Goal: Information Seeking & Learning: Learn about a topic

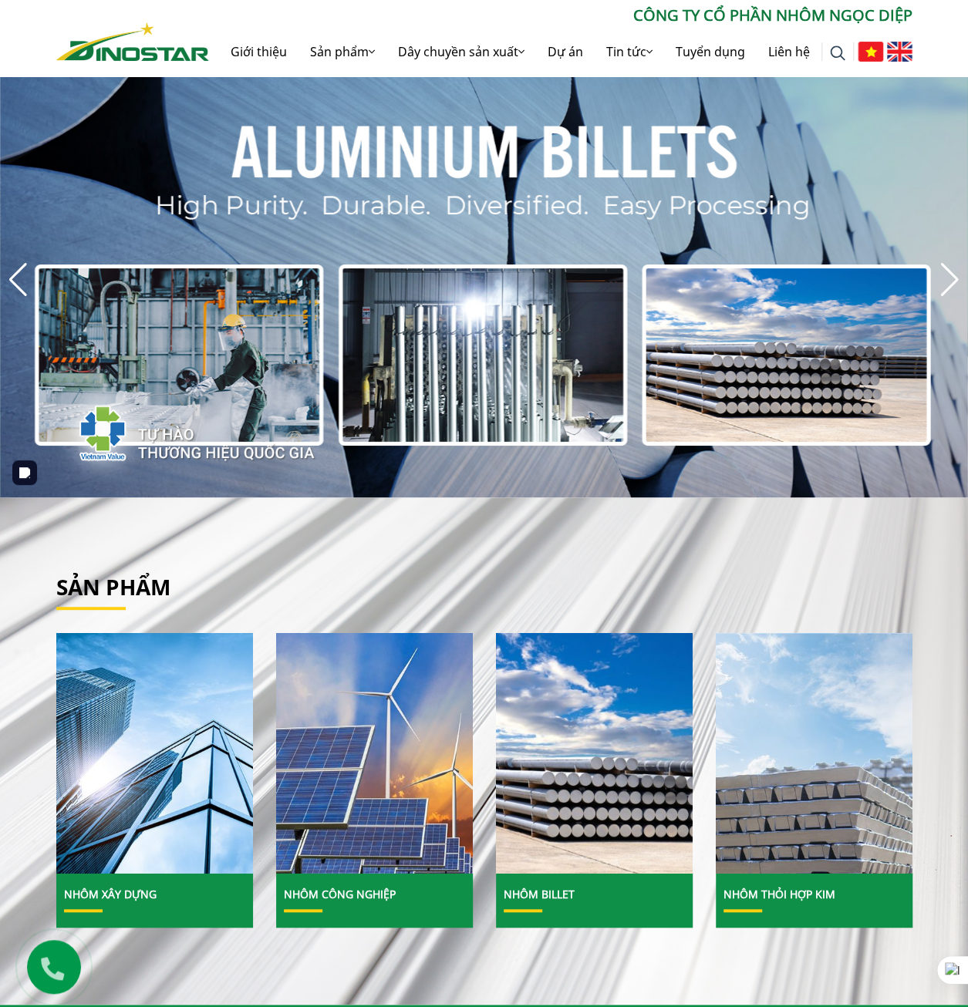
click at [207, 371] on img "2 / 8" at bounding box center [484, 280] width 968 height 436
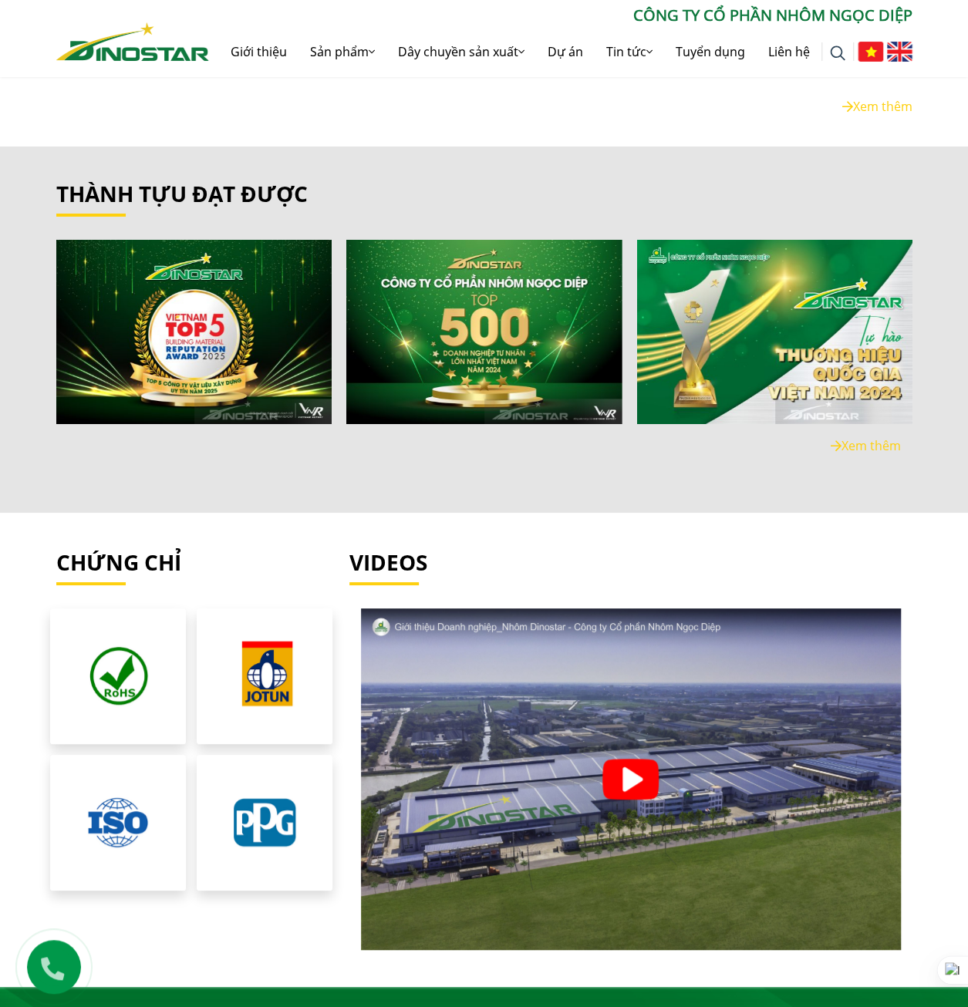
scroll to position [2699, 0]
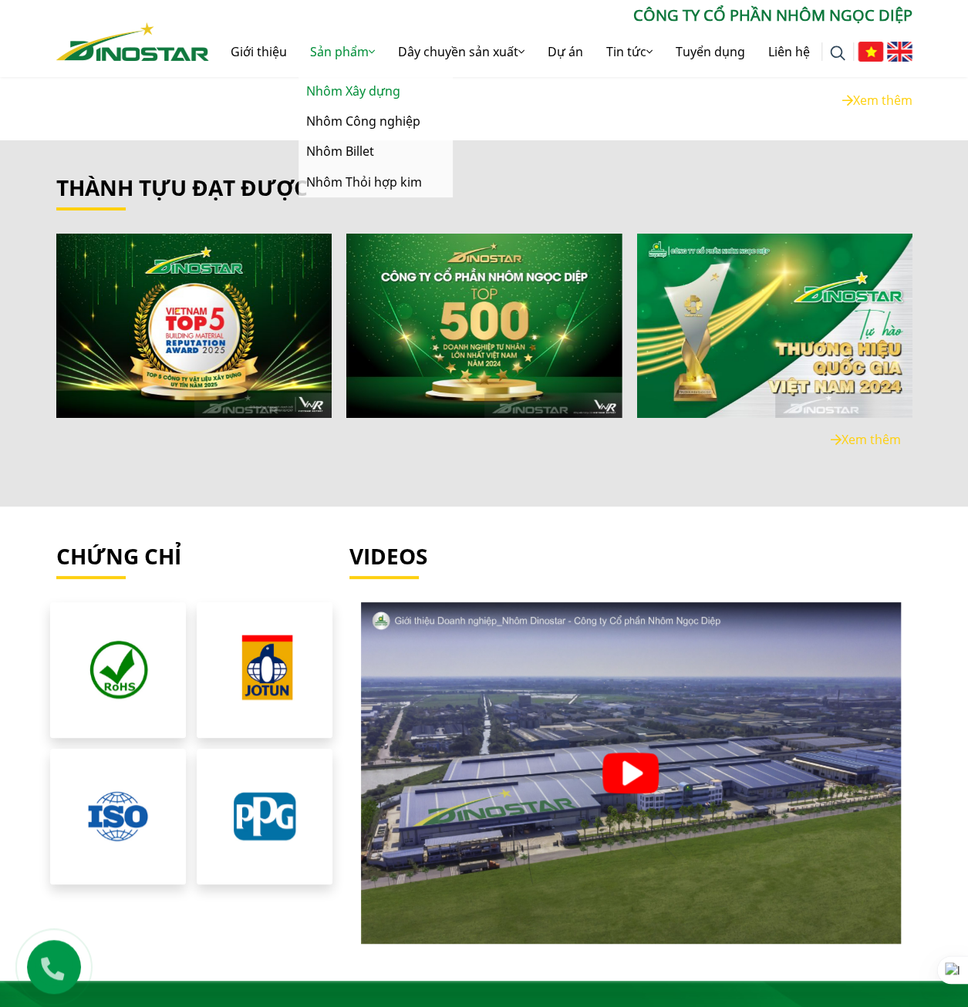
click at [349, 90] on link "Nhôm Xây dựng" at bounding box center [375, 91] width 154 height 30
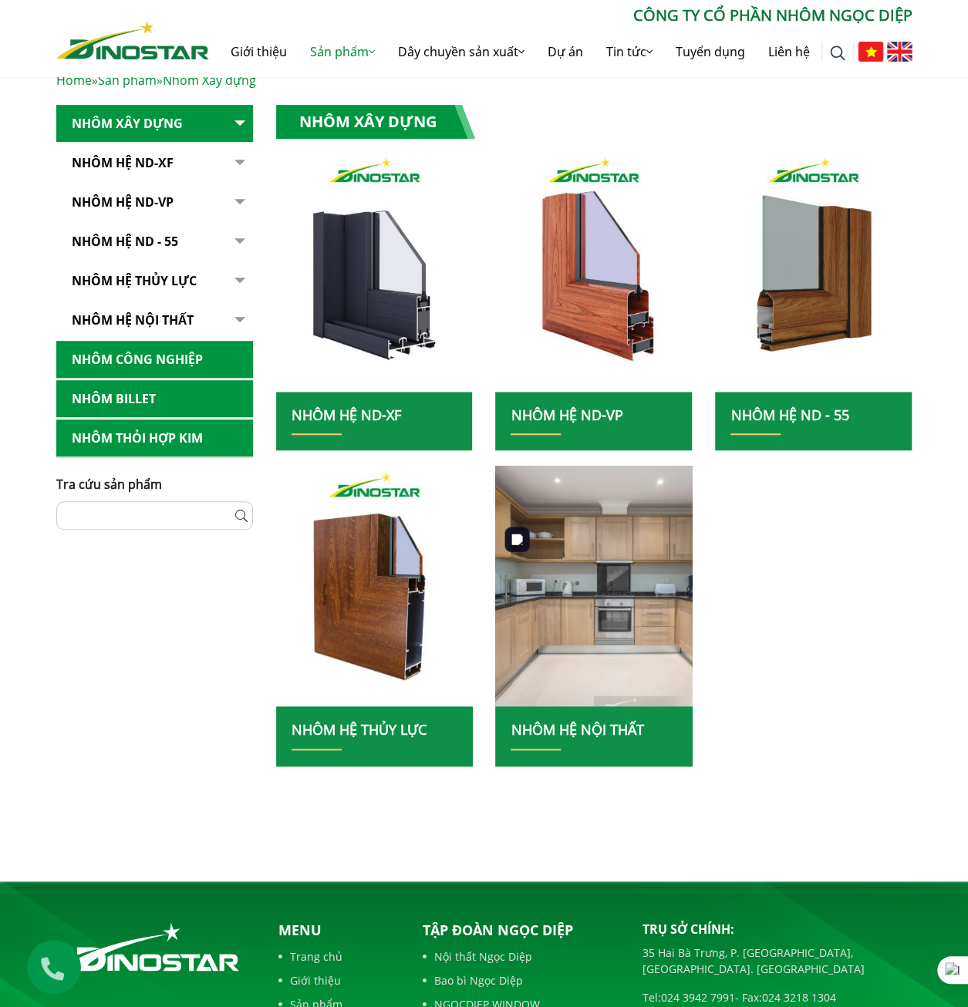
scroll to position [308, 0]
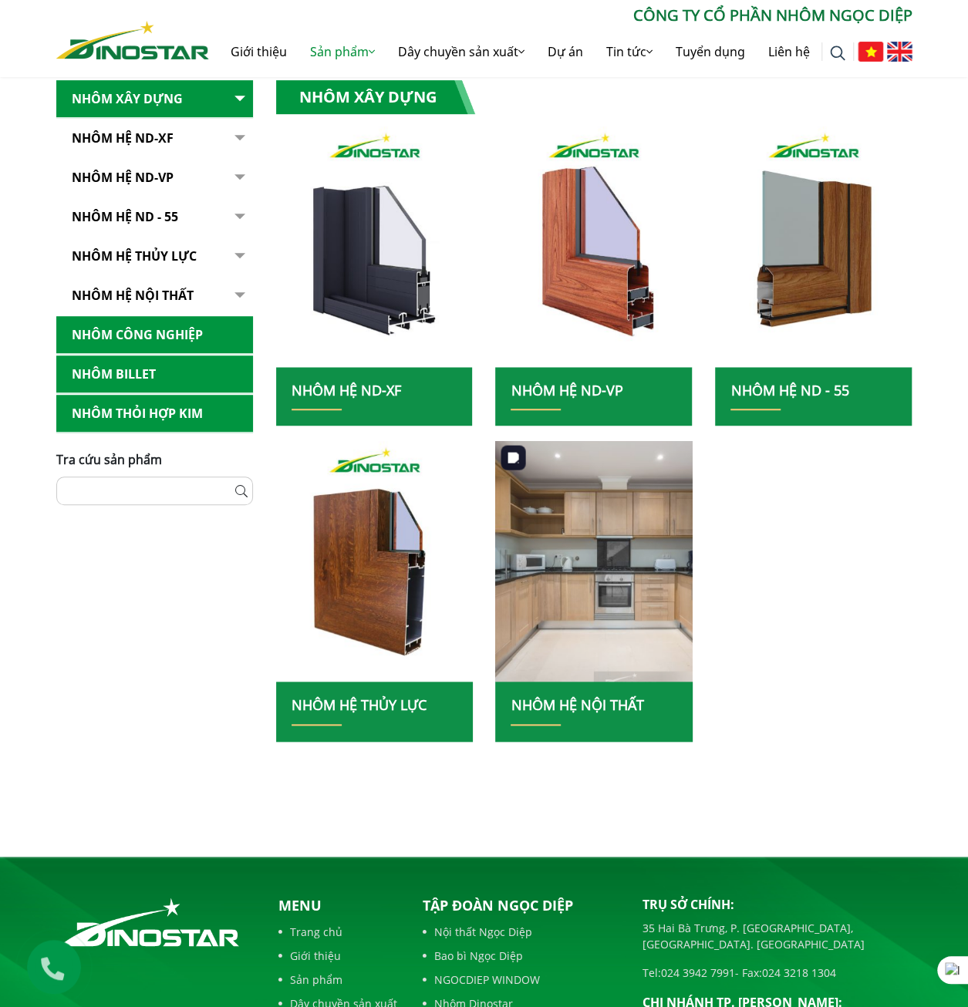
click at [595, 540] on img at bounding box center [594, 562] width 211 height 258
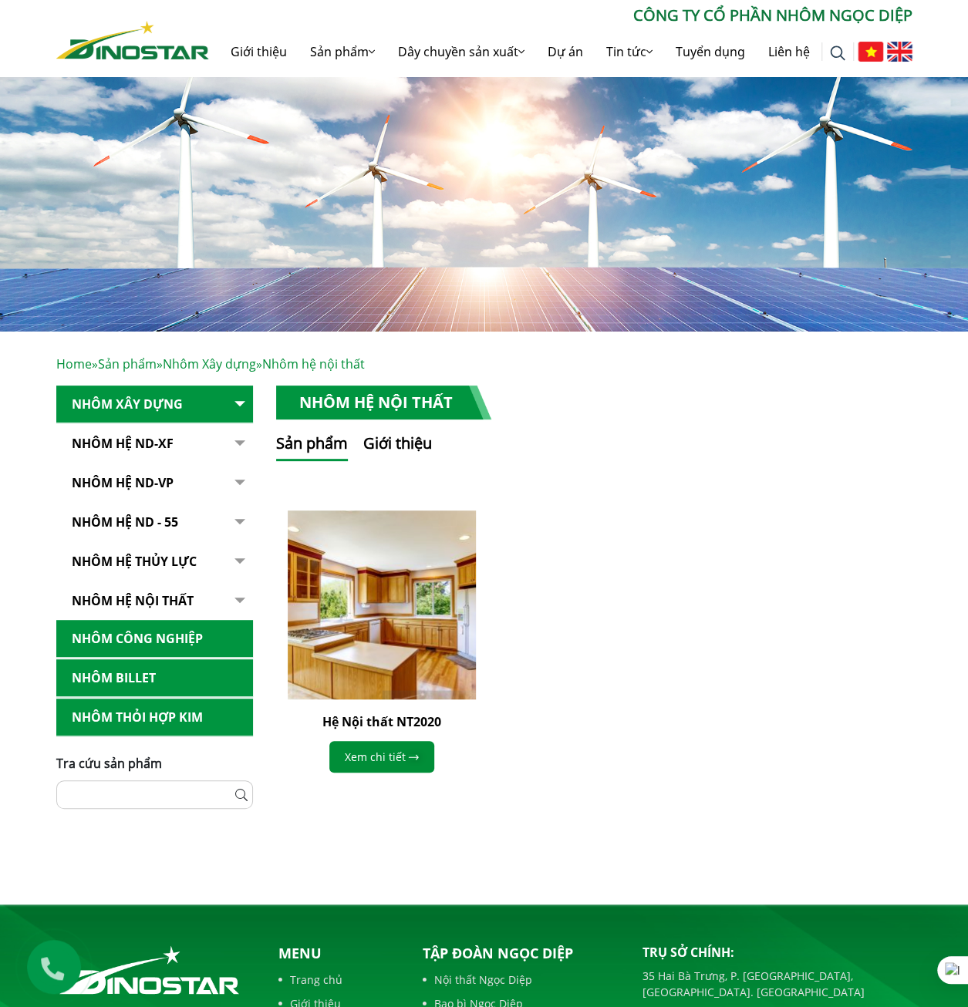
click at [376, 637] on img at bounding box center [381, 604] width 207 height 207
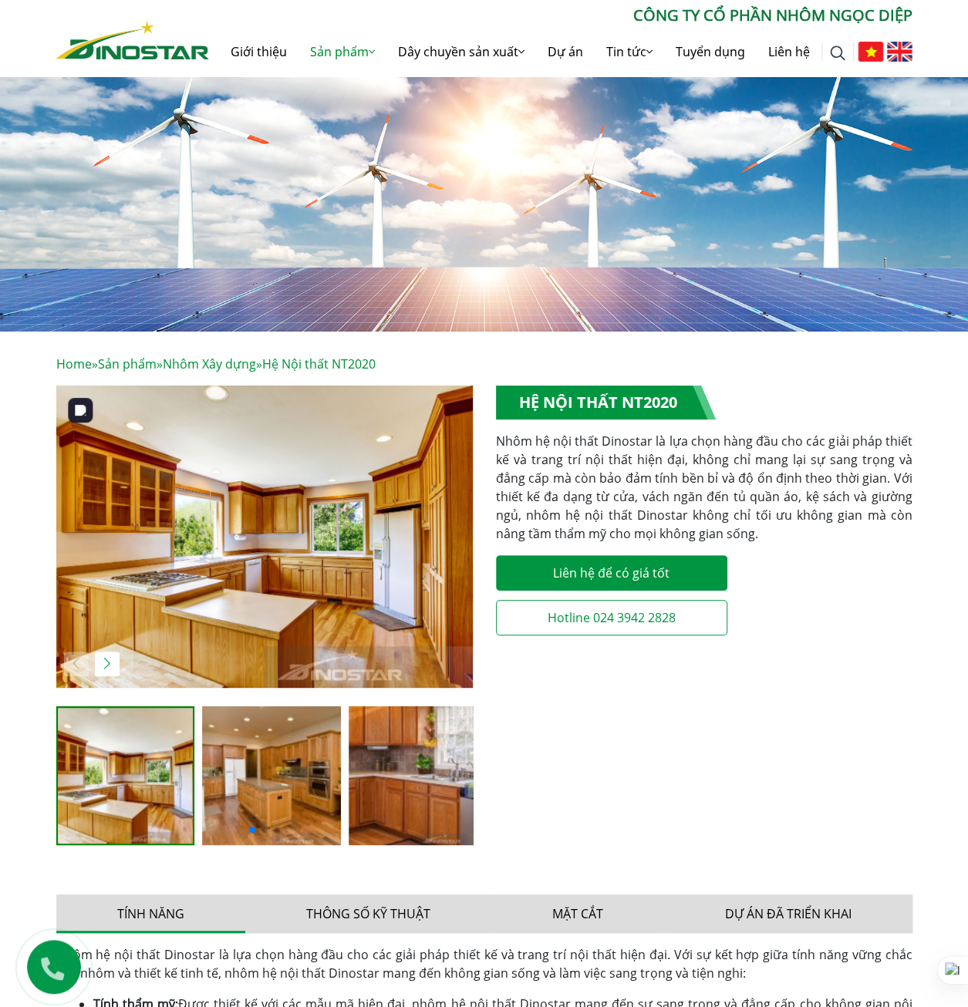
click at [233, 579] on img "1 / 5" at bounding box center [264, 537] width 416 height 302
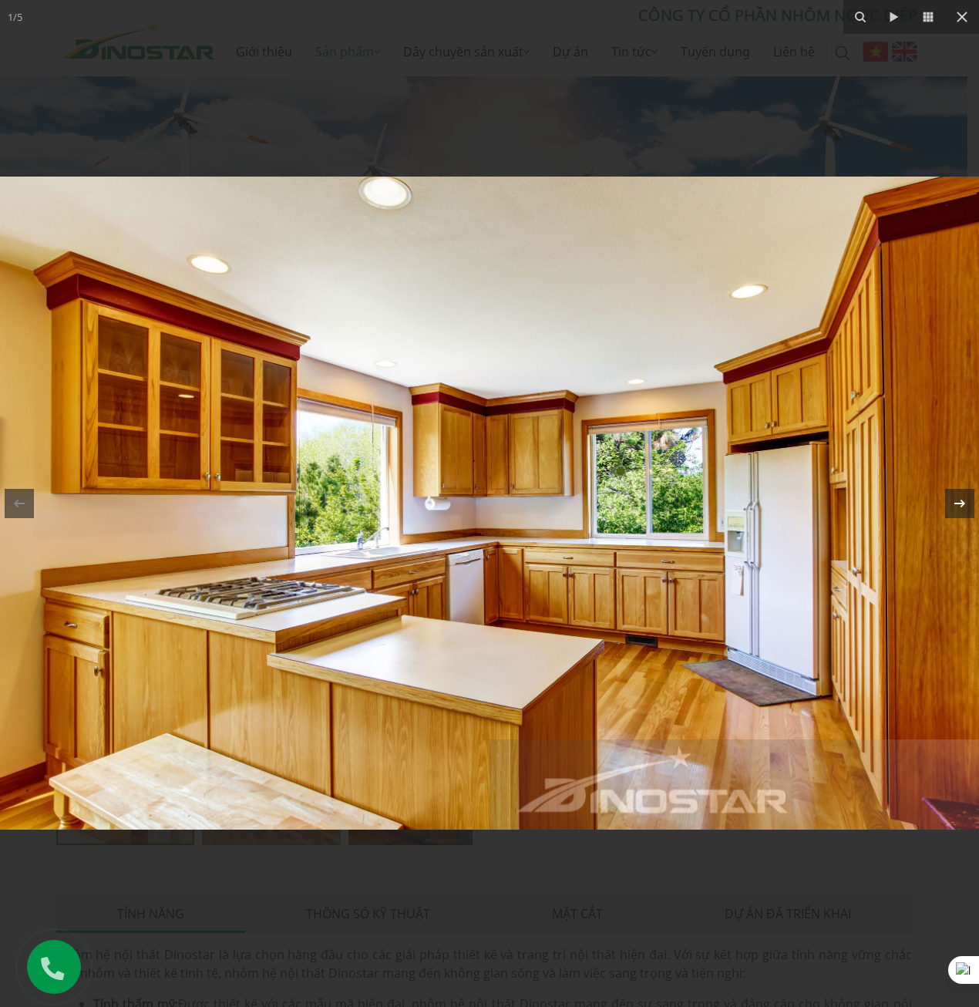
click at [960, 500] on icon at bounding box center [960, 503] width 19 height 19
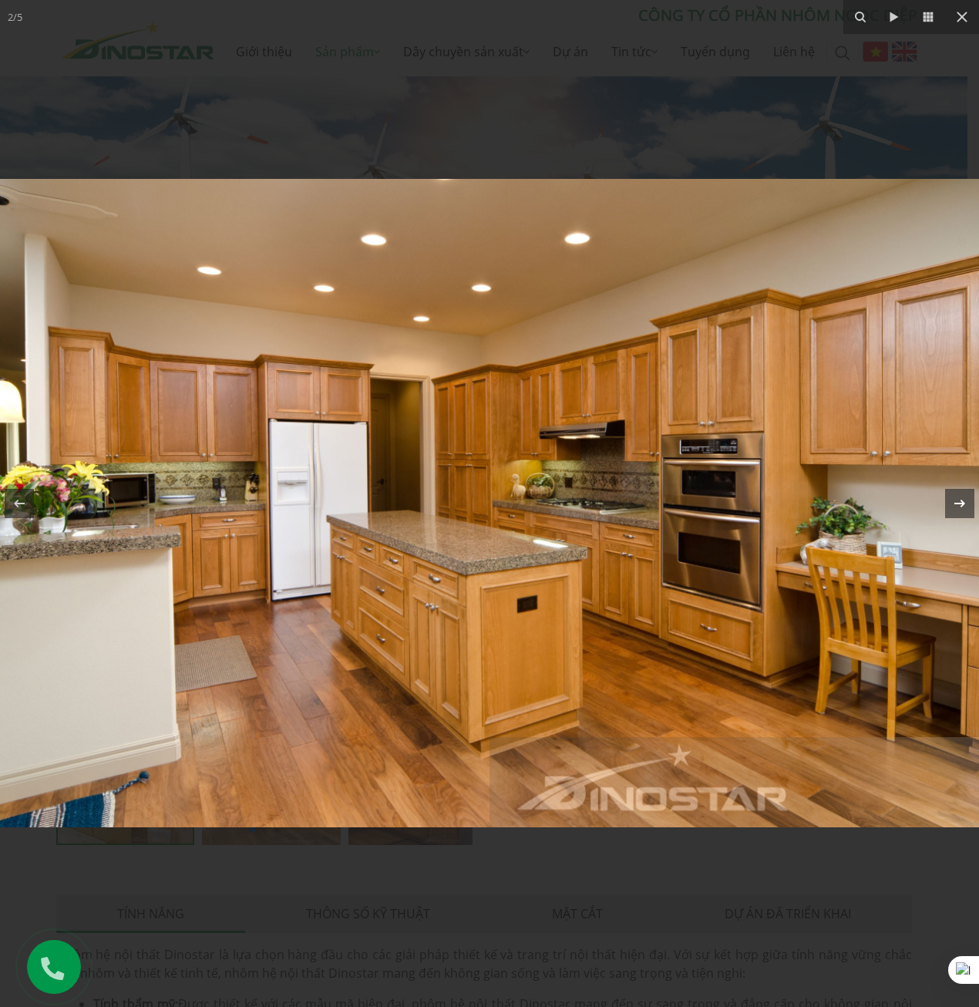
click at [960, 500] on icon at bounding box center [960, 503] width 19 height 19
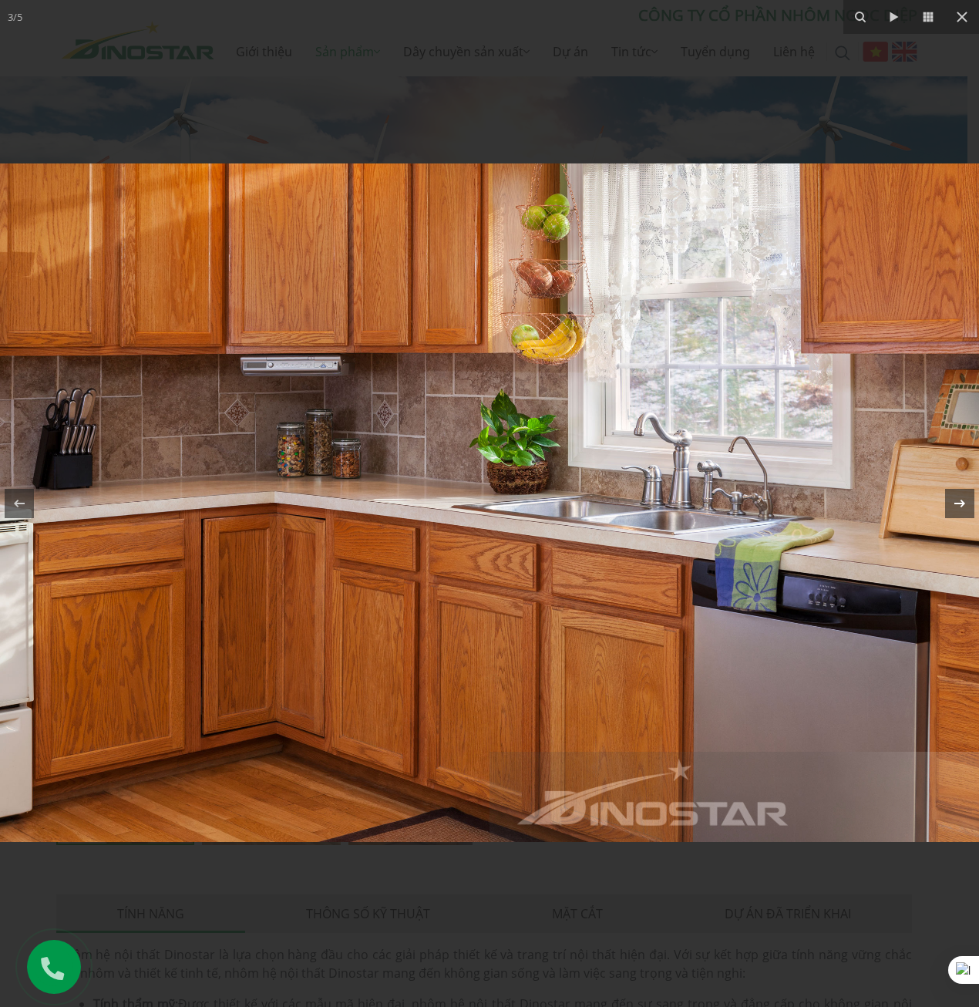
click at [960, 500] on icon at bounding box center [960, 503] width 19 height 19
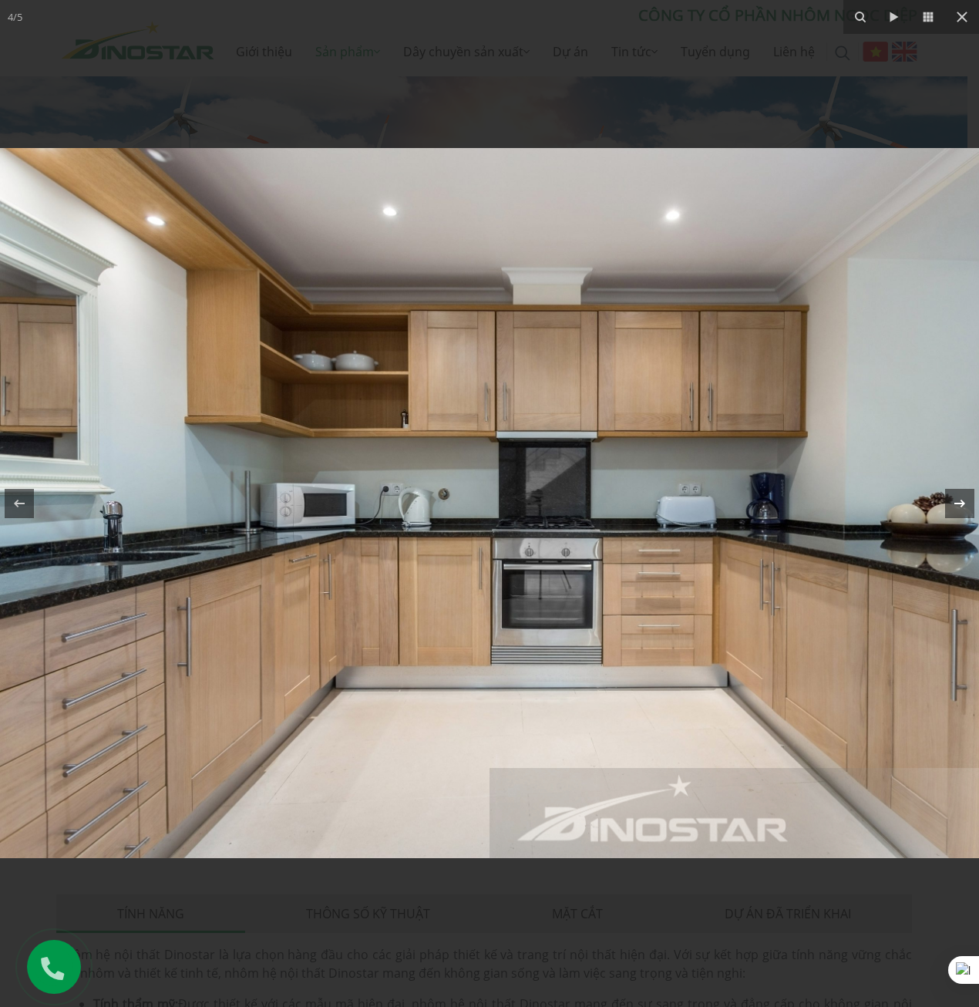
click at [960, 500] on icon at bounding box center [960, 503] width 19 height 19
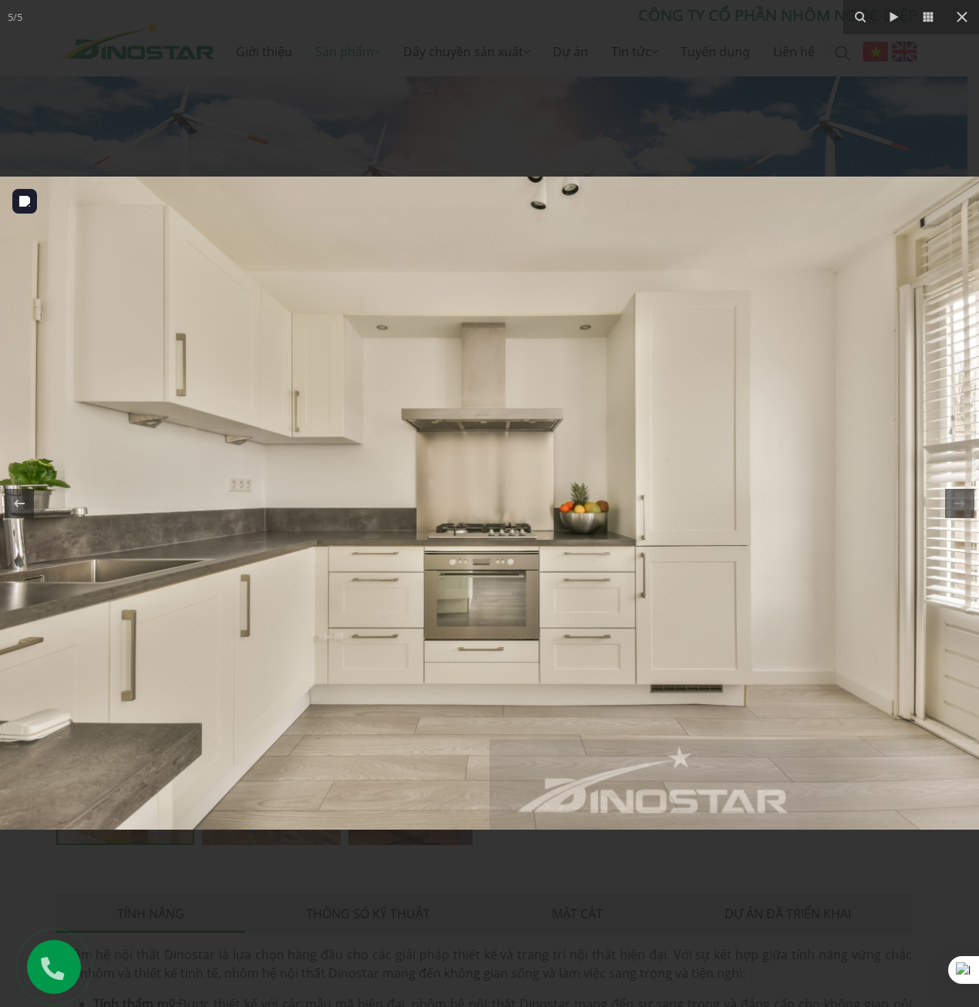
click at [828, 584] on img at bounding box center [489, 503] width 979 height 653
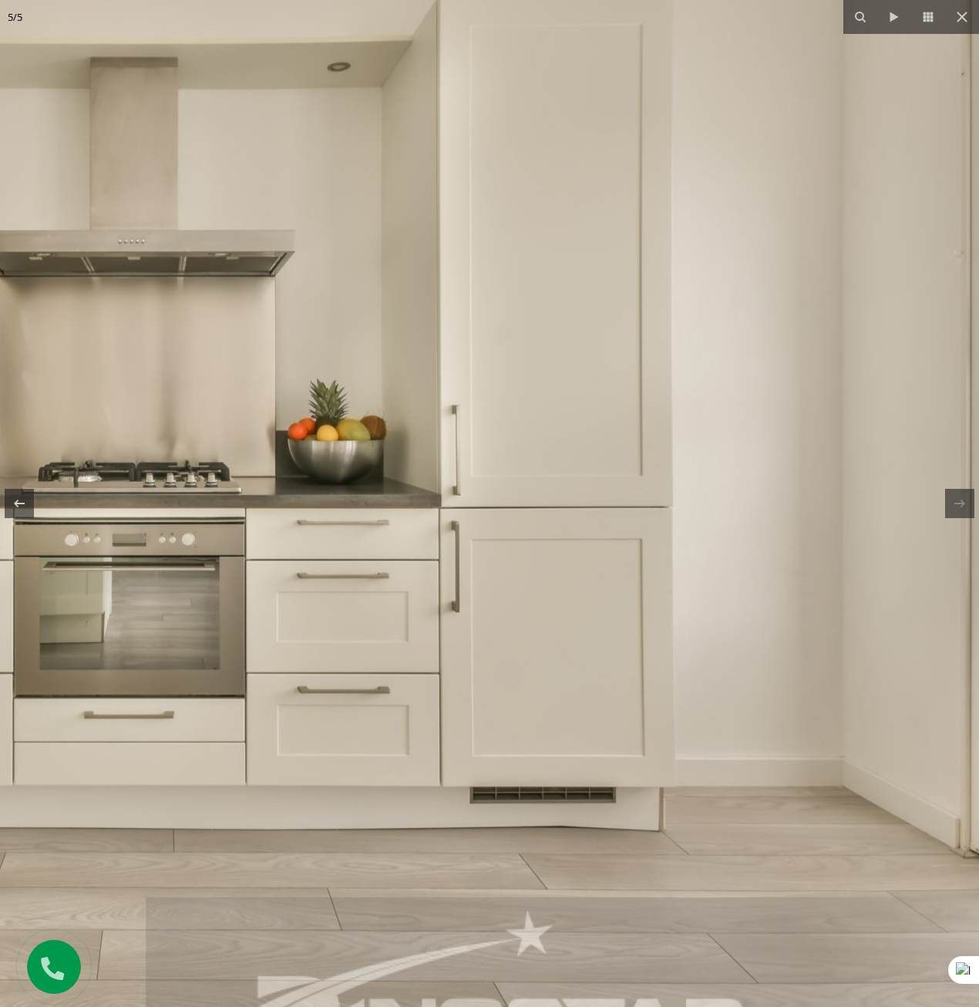
click at [828, 570] on img at bounding box center [146, 421] width 1974 height 1316
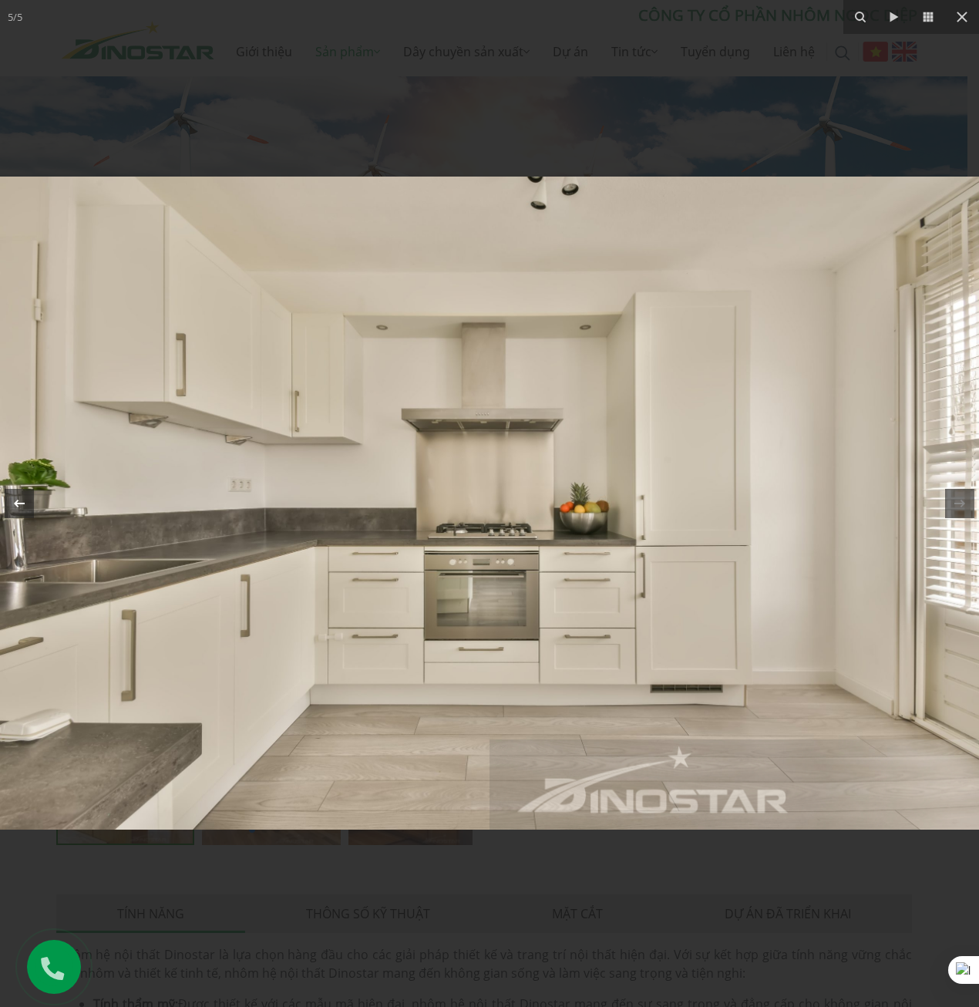
click at [24, 504] on icon at bounding box center [19, 504] width 11 height 8
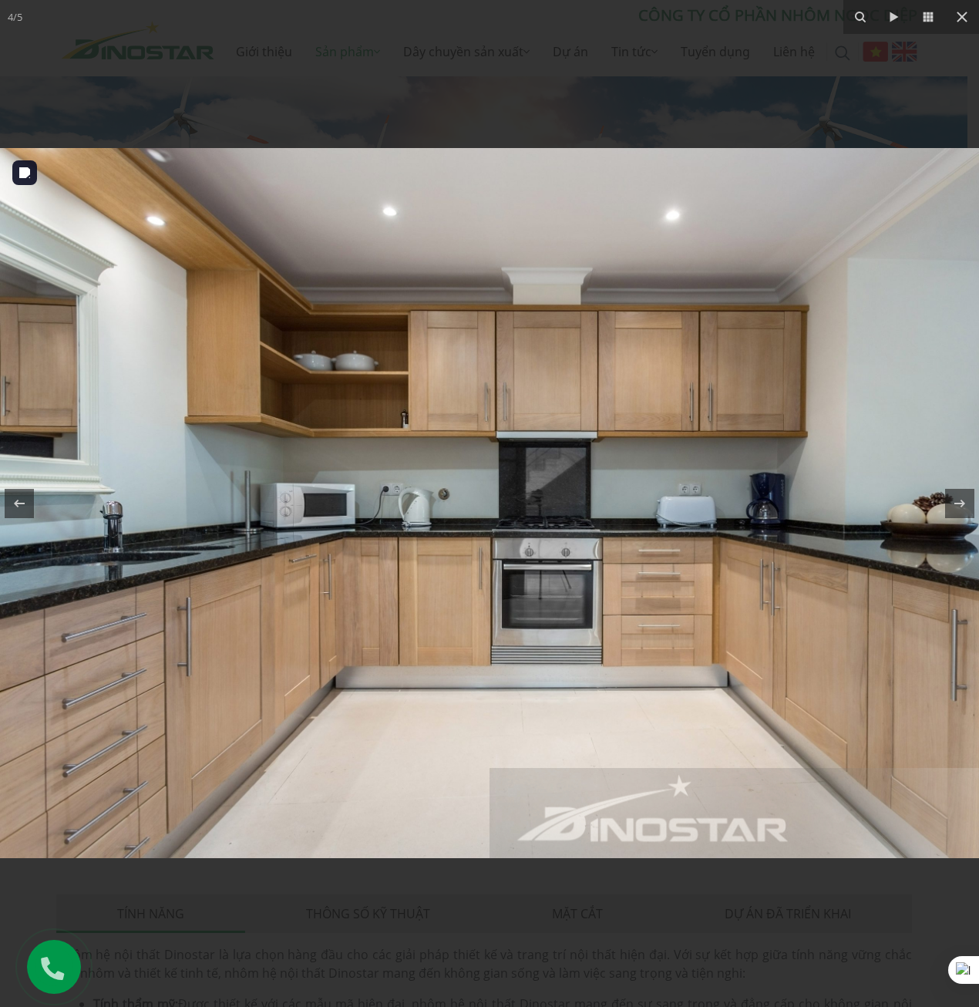
click at [248, 409] on img at bounding box center [489, 503] width 979 height 710
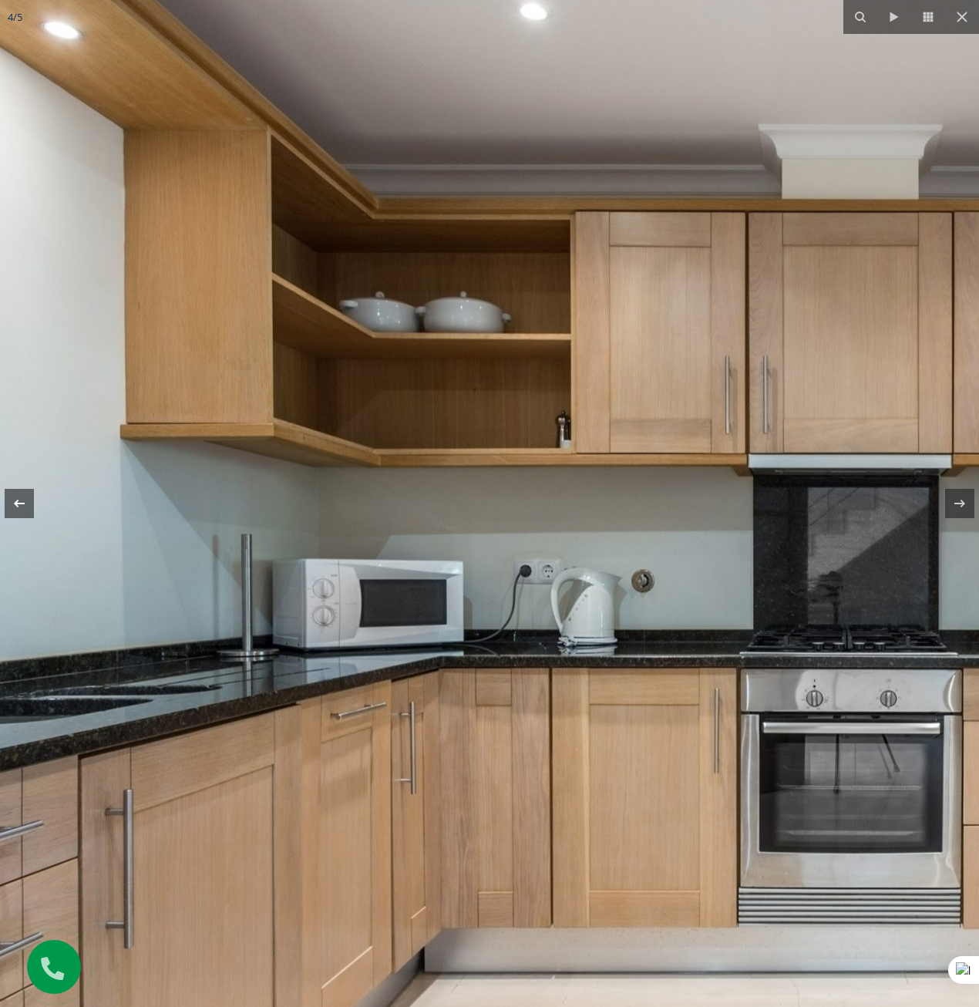
click at [18, 504] on icon at bounding box center [19, 504] width 11 height 8
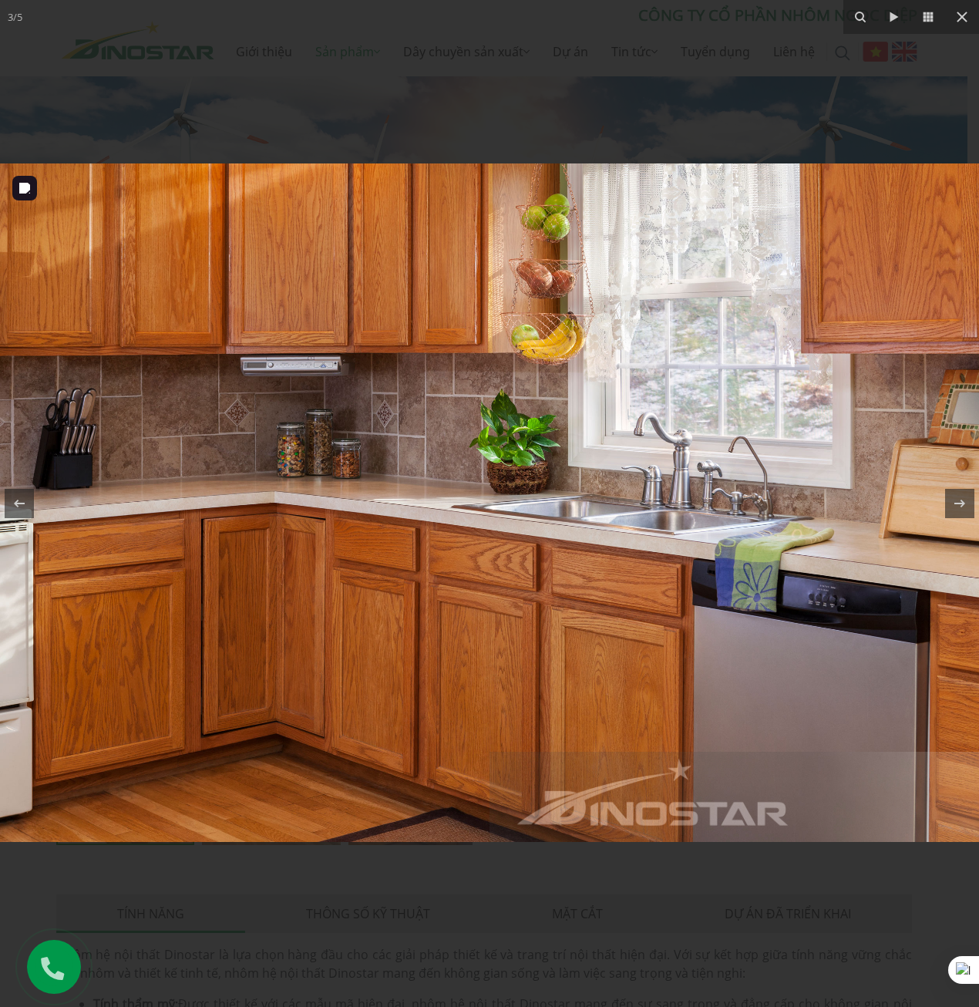
click at [315, 401] on img at bounding box center [489, 502] width 979 height 679
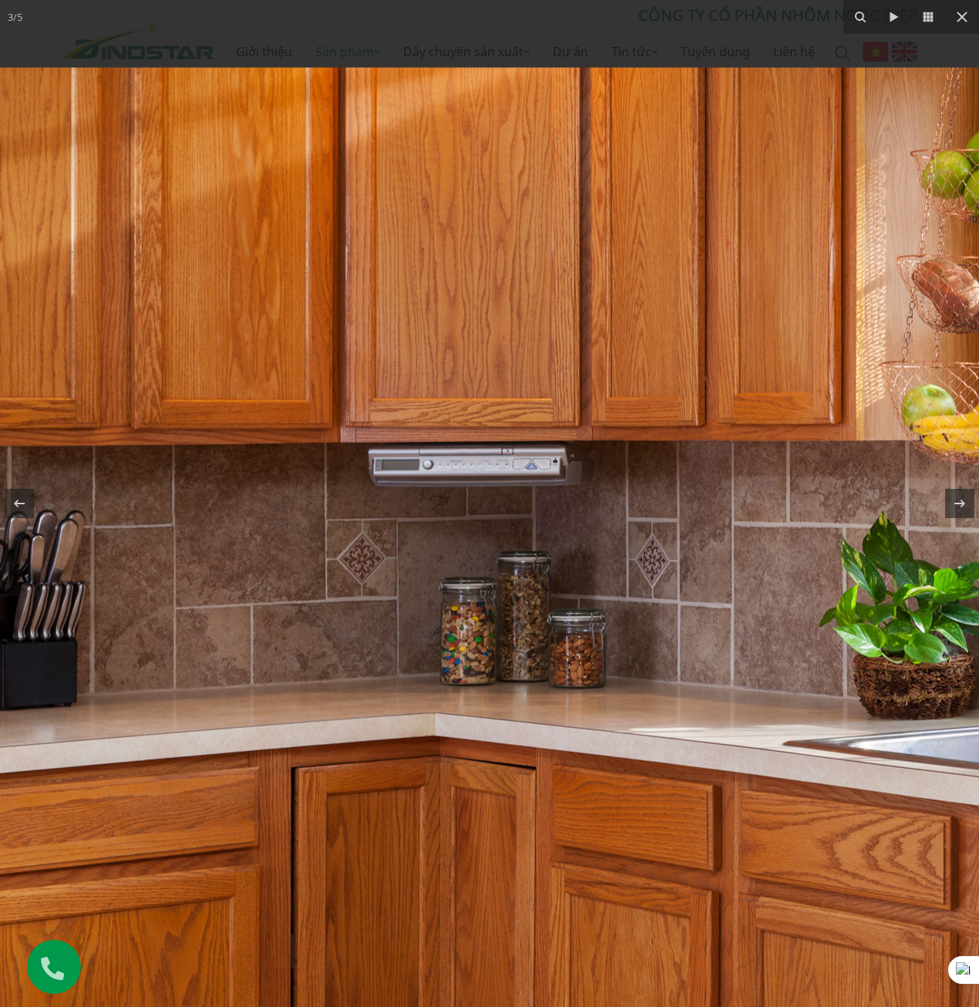
drag, startPoint x: 349, startPoint y: 407, endPoint x: 662, endPoint y: 818, distance: 516.6
click at [663, 820] on img at bounding box center [859, 736] width 1928 height 1336
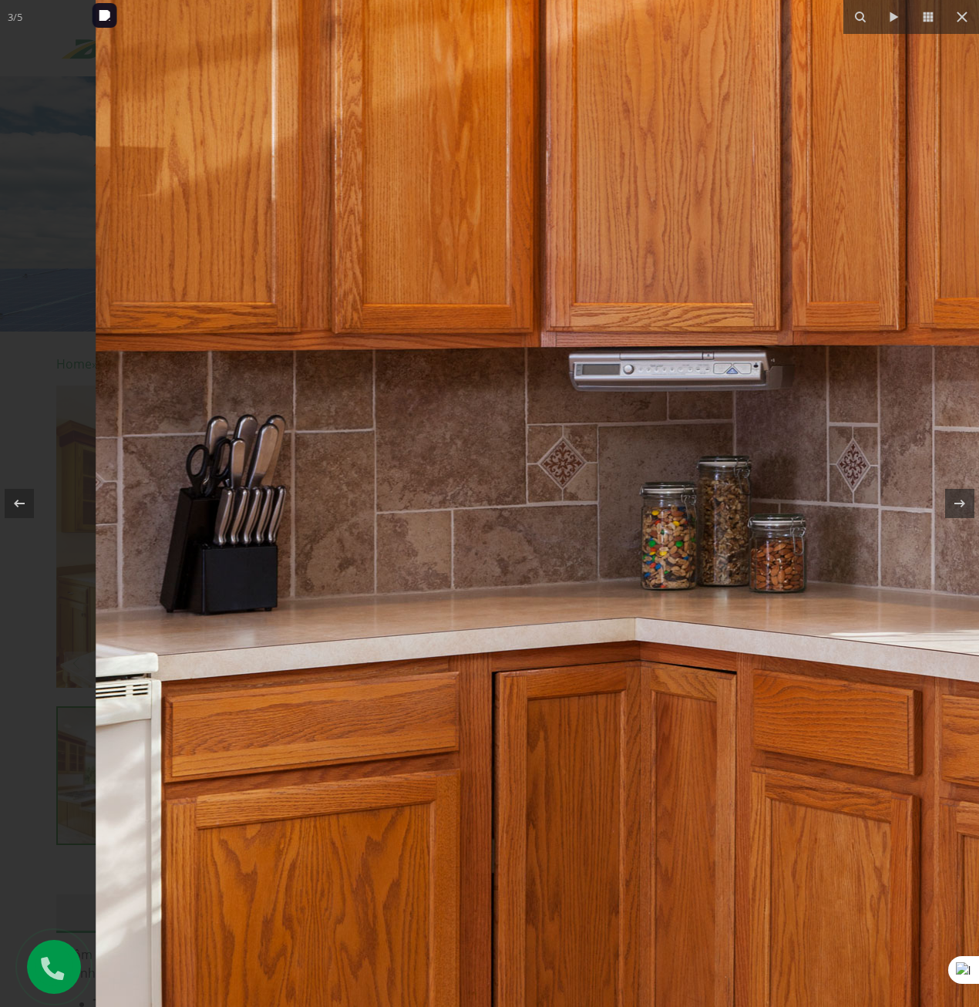
drag, startPoint x: 308, startPoint y: 539, endPoint x: 711, endPoint y: 458, distance: 411.3
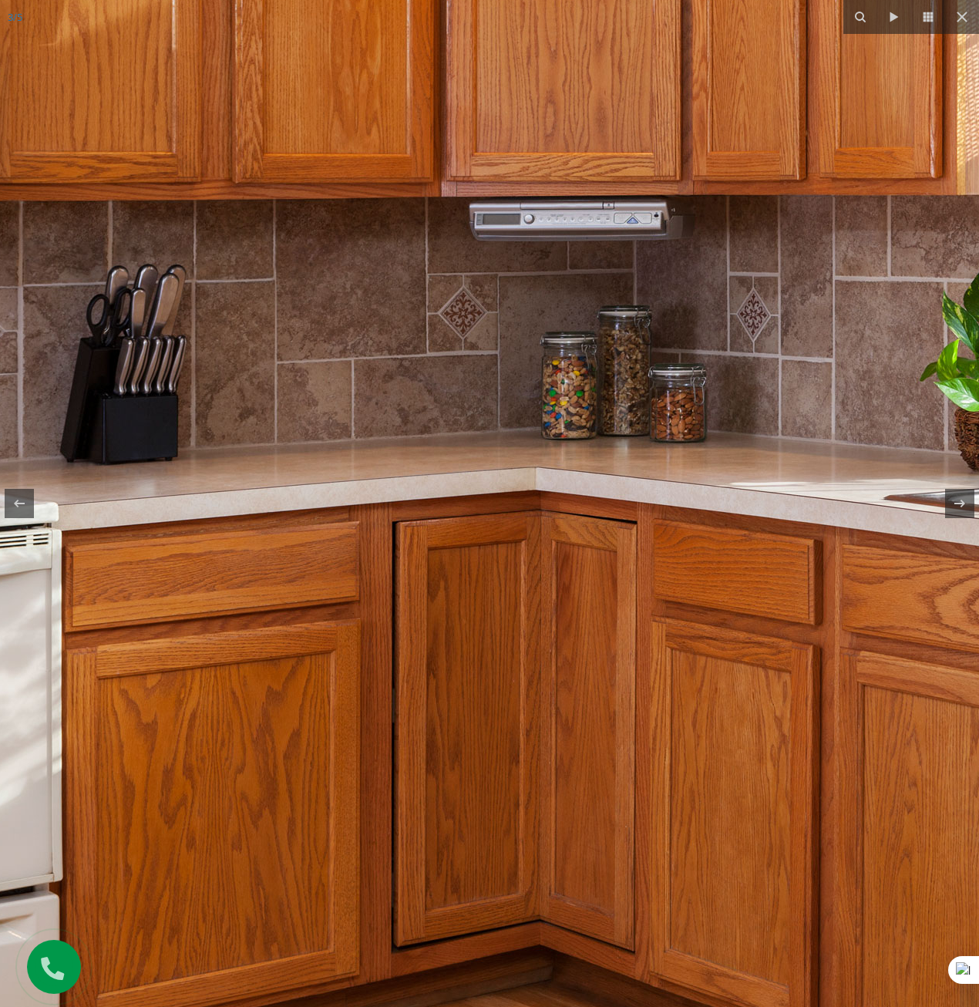
drag, startPoint x: 534, startPoint y: 701, endPoint x: 390, endPoint y: 391, distance: 341.5
click at [399, 407] on img at bounding box center [960, 490] width 1928 height 1336
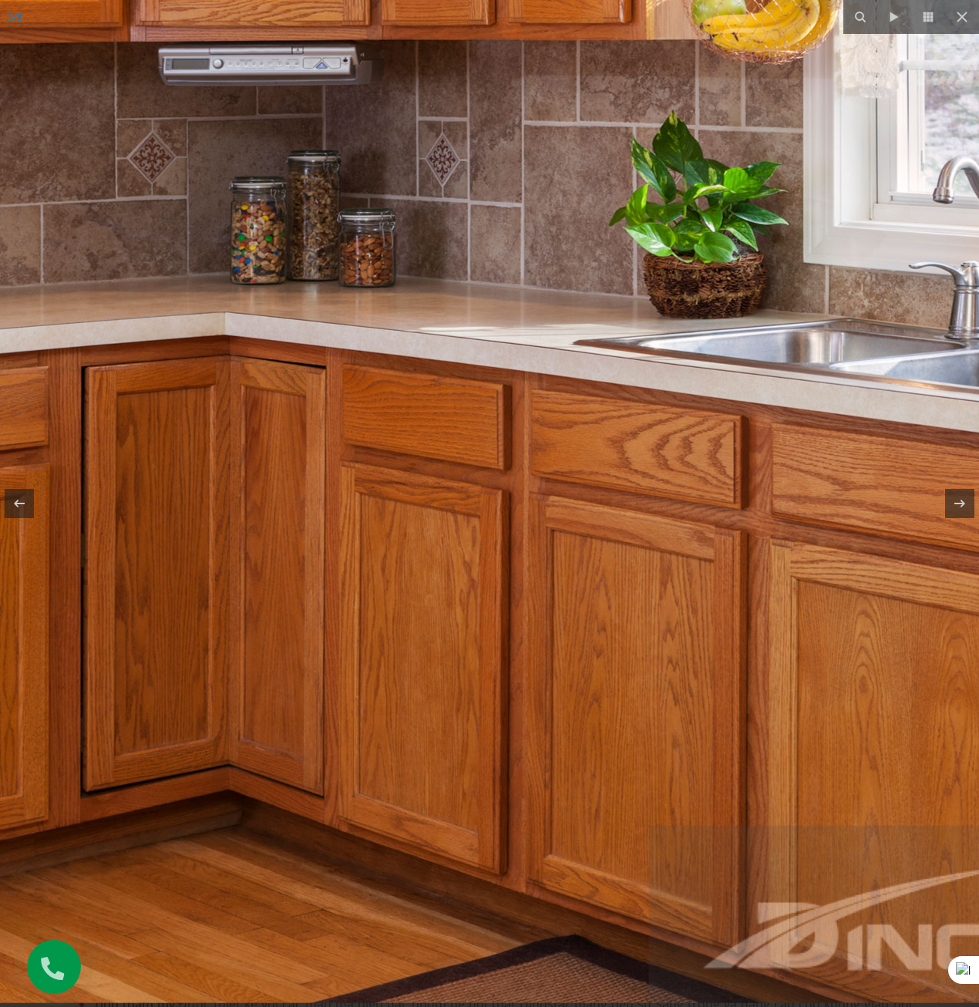
drag, startPoint x: 611, startPoint y: 636, endPoint x: 312, endPoint y: 554, distance: 310.4
click at [312, 554] on img at bounding box center [649, 335] width 1928 height 1336
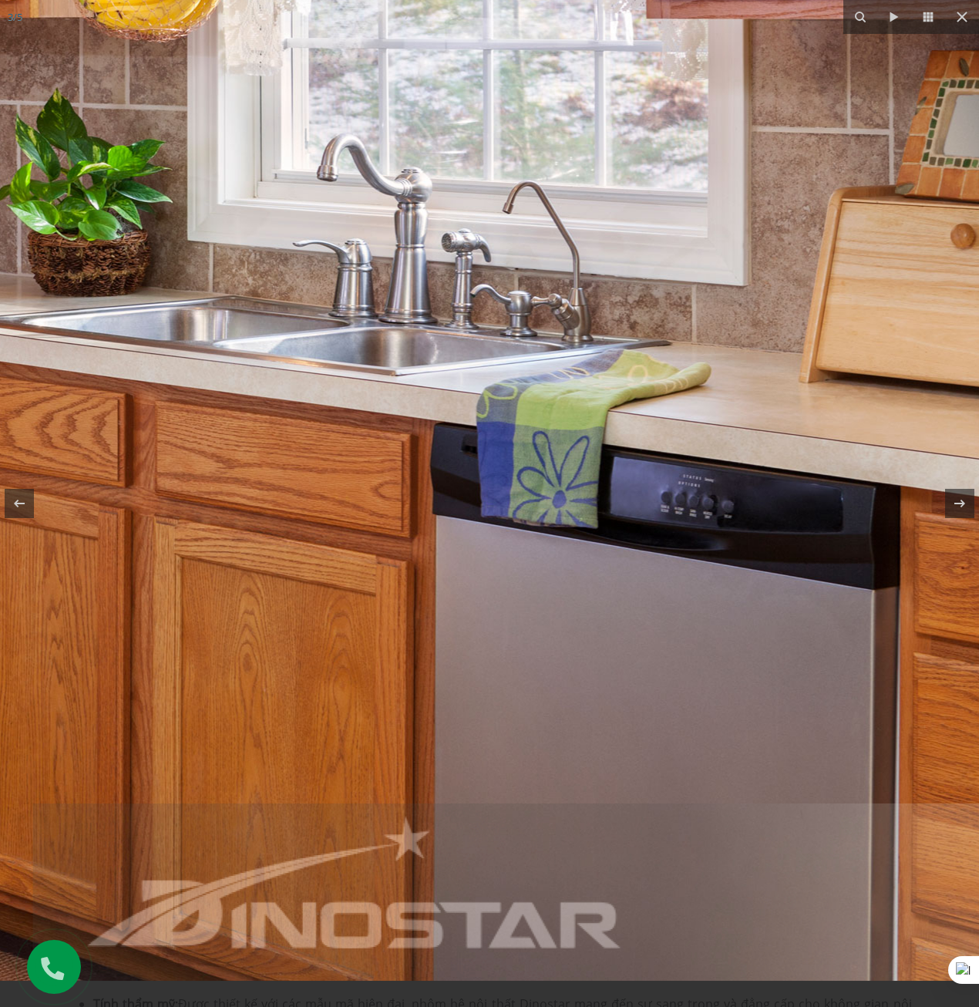
drag, startPoint x: 533, startPoint y: 619, endPoint x: 423, endPoint y: 553, distance: 128.7
click at [423, 553] on img at bounding box center [33, 313] width 1928 height 1336
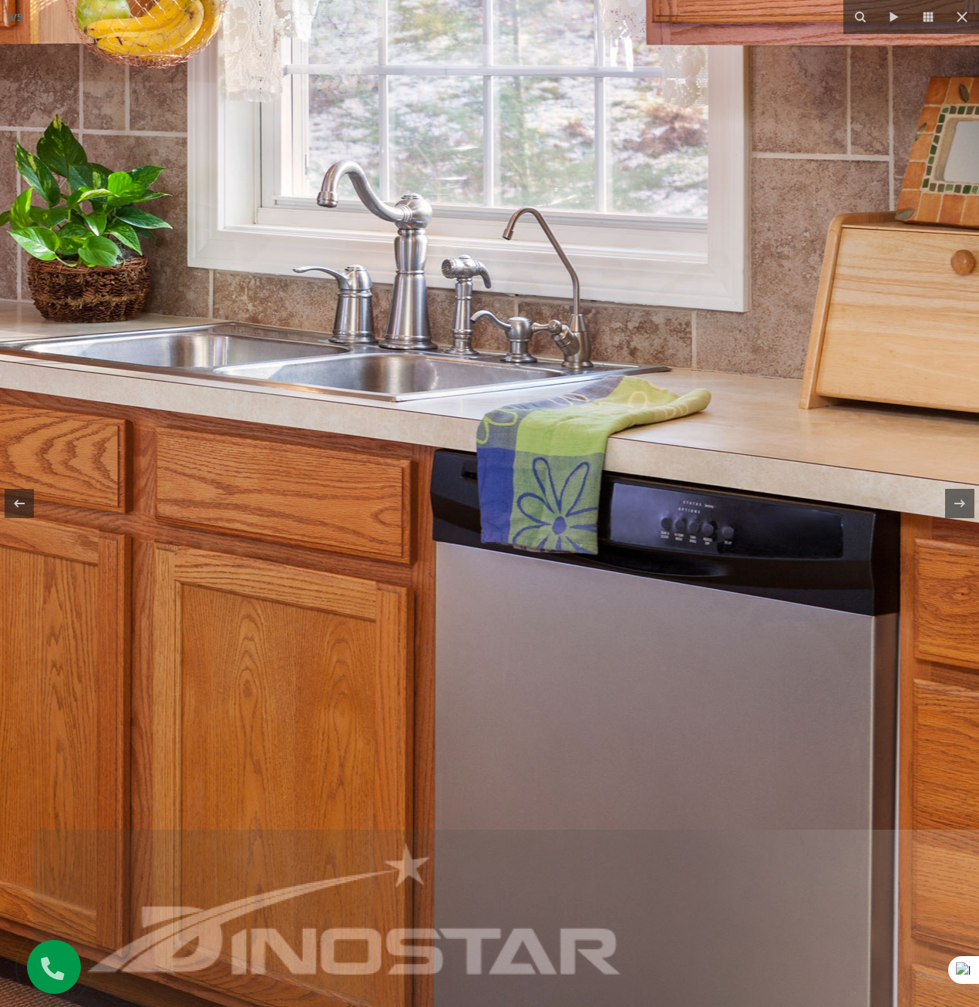
click at [288, 517] on img at bounding box center [33, 339] width 1928 height 1336
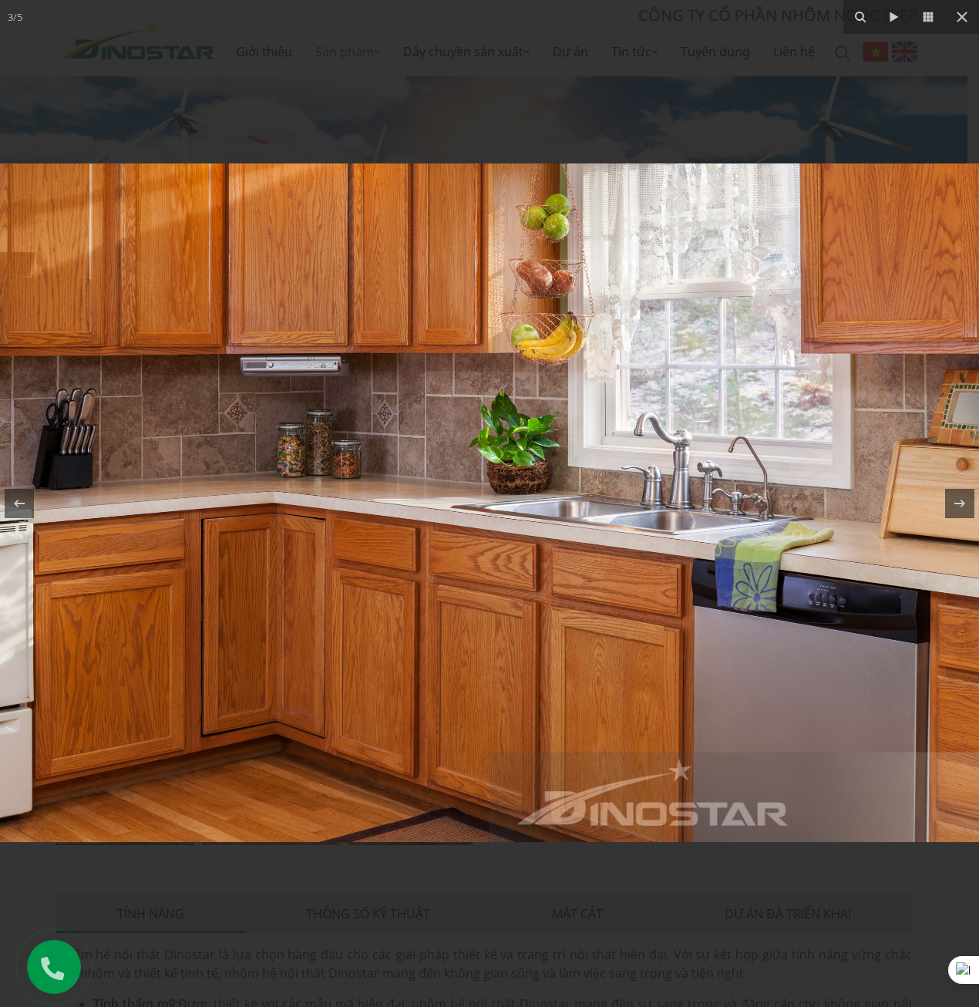
click at [287, 517] on img at bounding box center [489, 502] width 979 height 679
drag, startPoint x: 572, startPoint y: 512, endPoint x: 605, endPoint y: 512, distance: 33.2
click at [605, 512] on img at bounding box center [489, 502] width 979 height 679
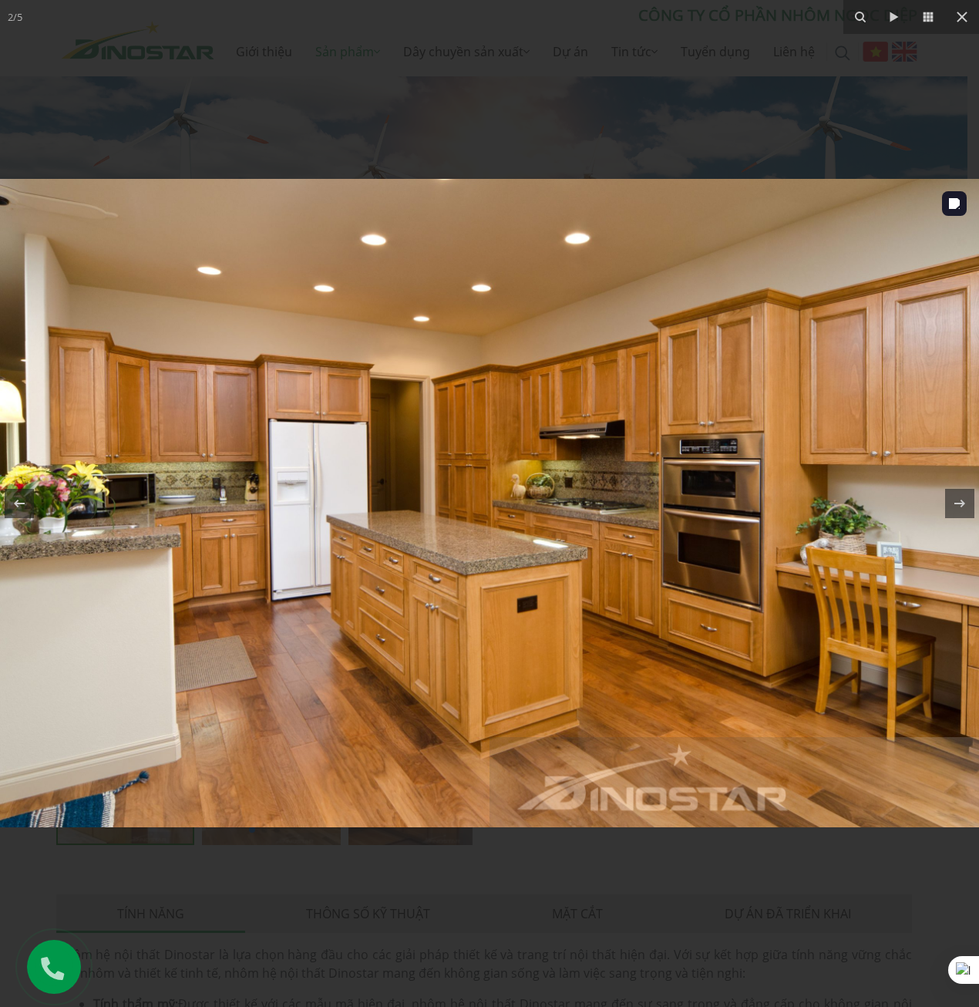
click at [329, 517] on img at bounding box center [489, 503] width 979 height 648
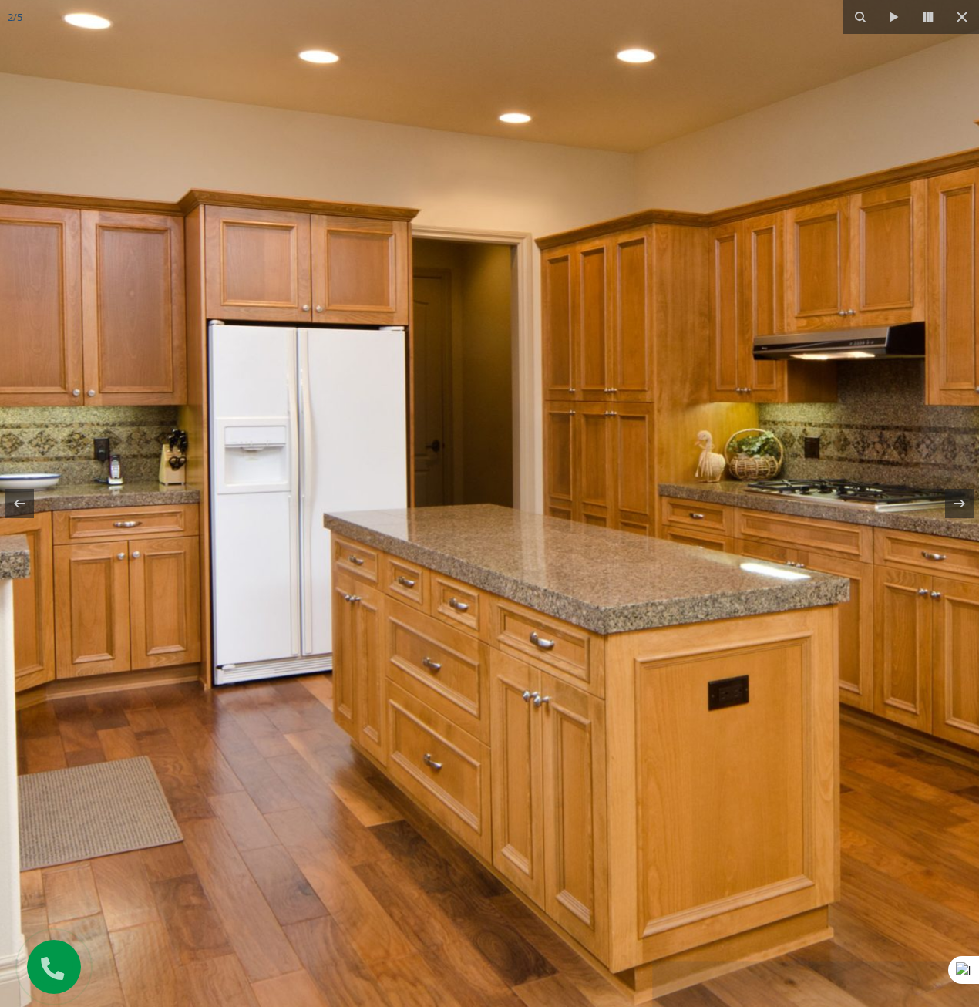
click at [329, 517] on img at bounding box center [652, 490] width 1974 height 1308
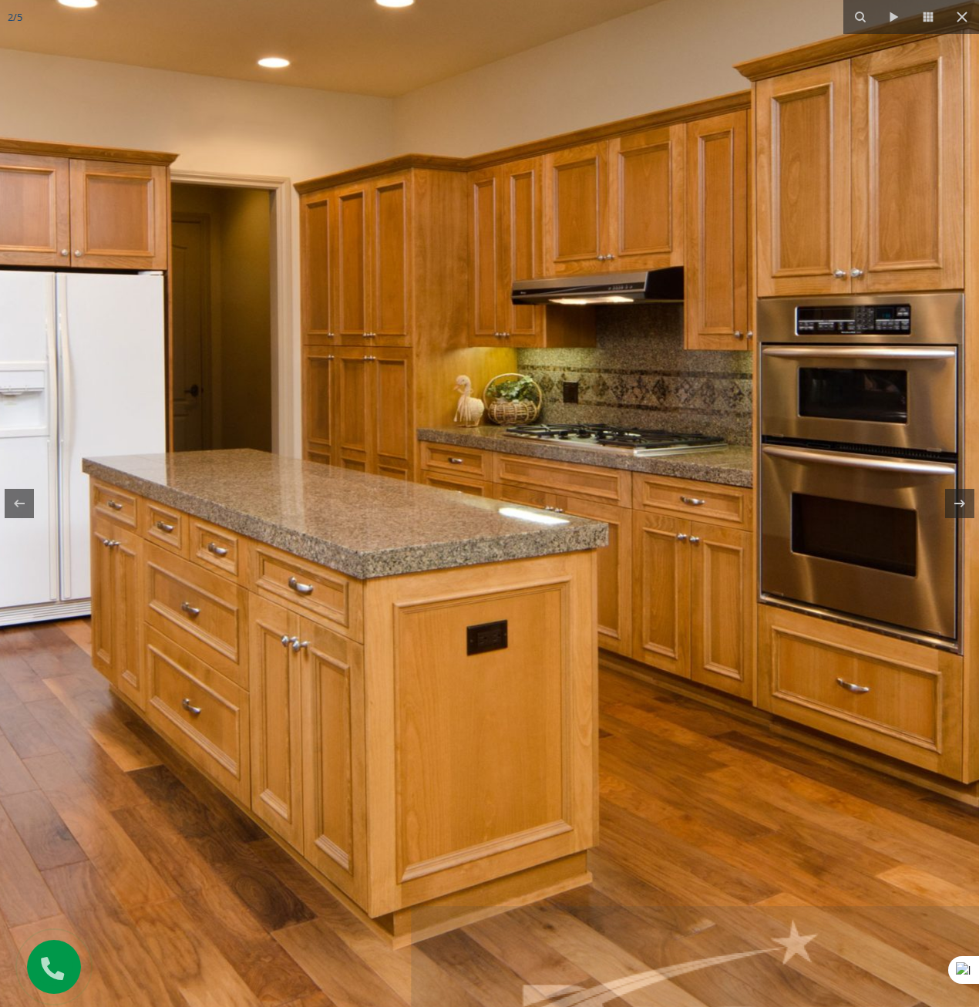
drag, startPoint x: 563, startPoint y: 552, endPoint x: 290, endPoint y: 494, distance: 279.0
click at [313, 494] on img at bounding box center [411, 434] width 1974 height 1308
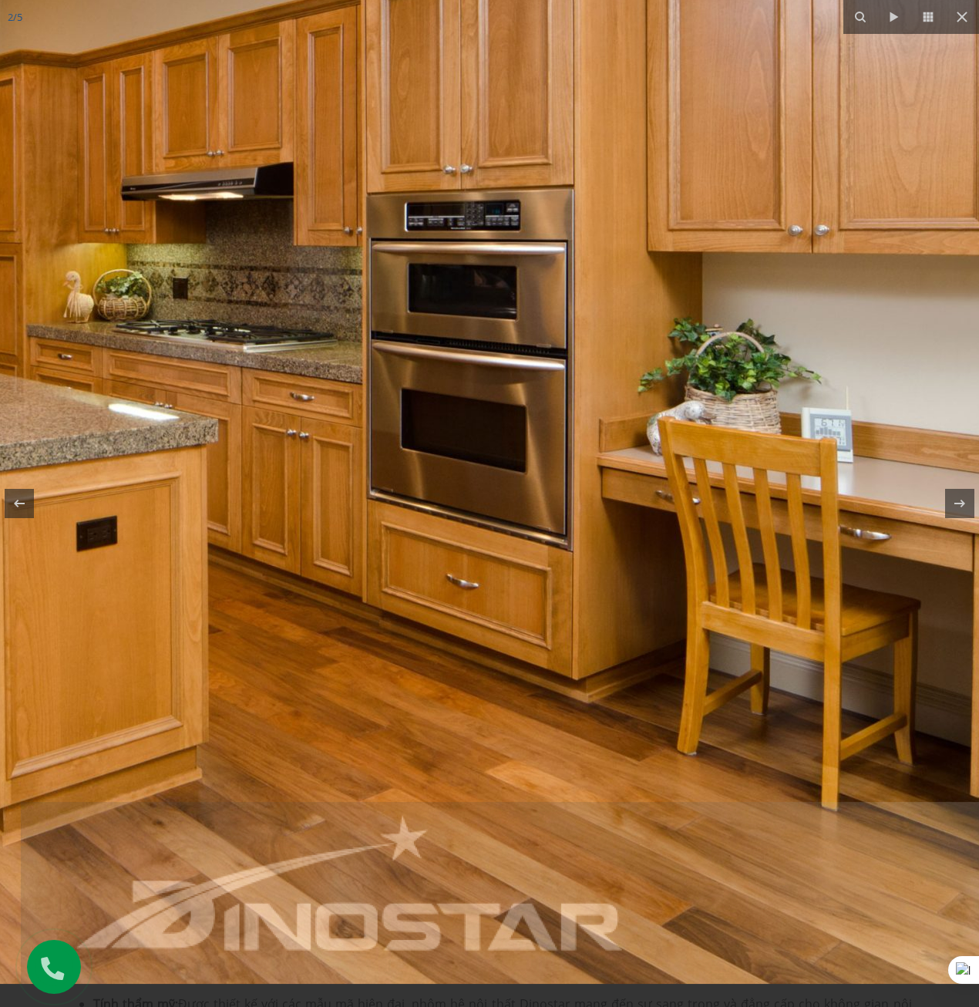
drag, startPoint x: 438, startPoint y: 542, endPoint x: 321, endPoint y: 468, distance: 138.6
click at [321, 468] on img at bounding box center [21, 330] width 1974 height 1308
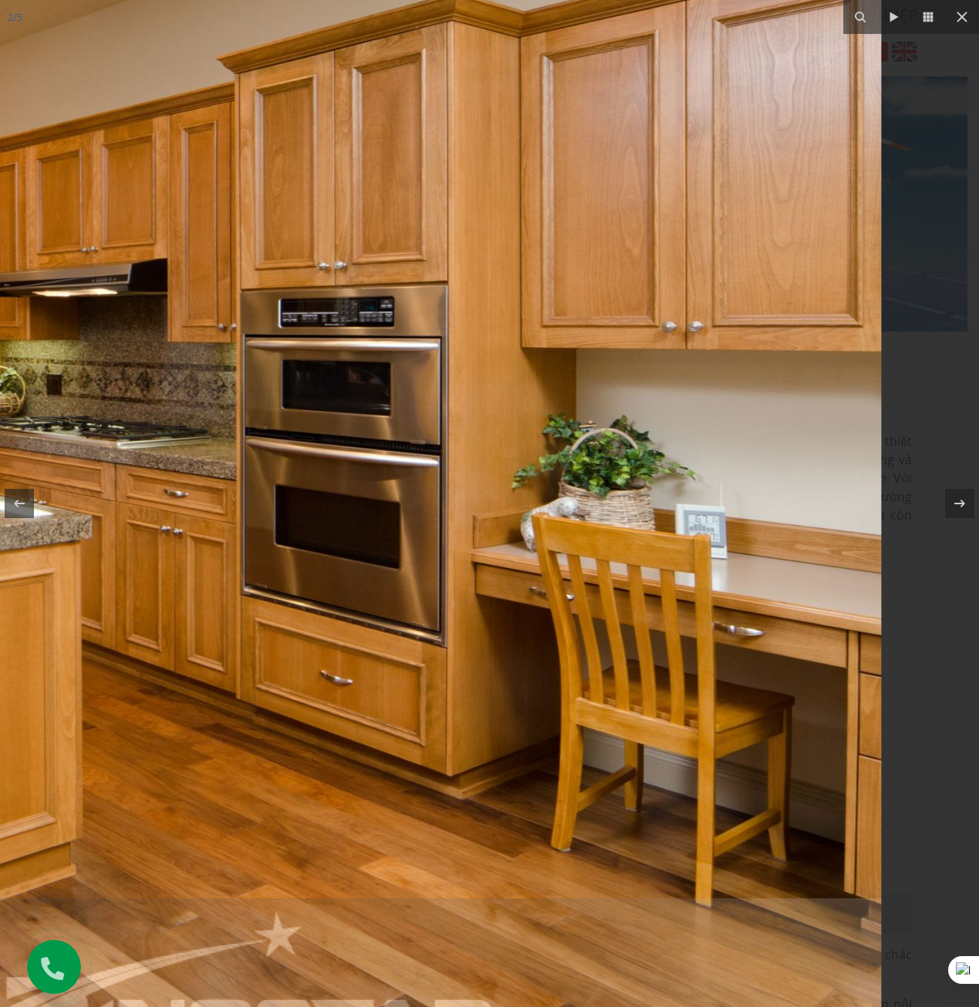
drag, startPoint x: 645, startPoint y: 477, endPoint x: 294, endPoint y: 551, distance: 358.4
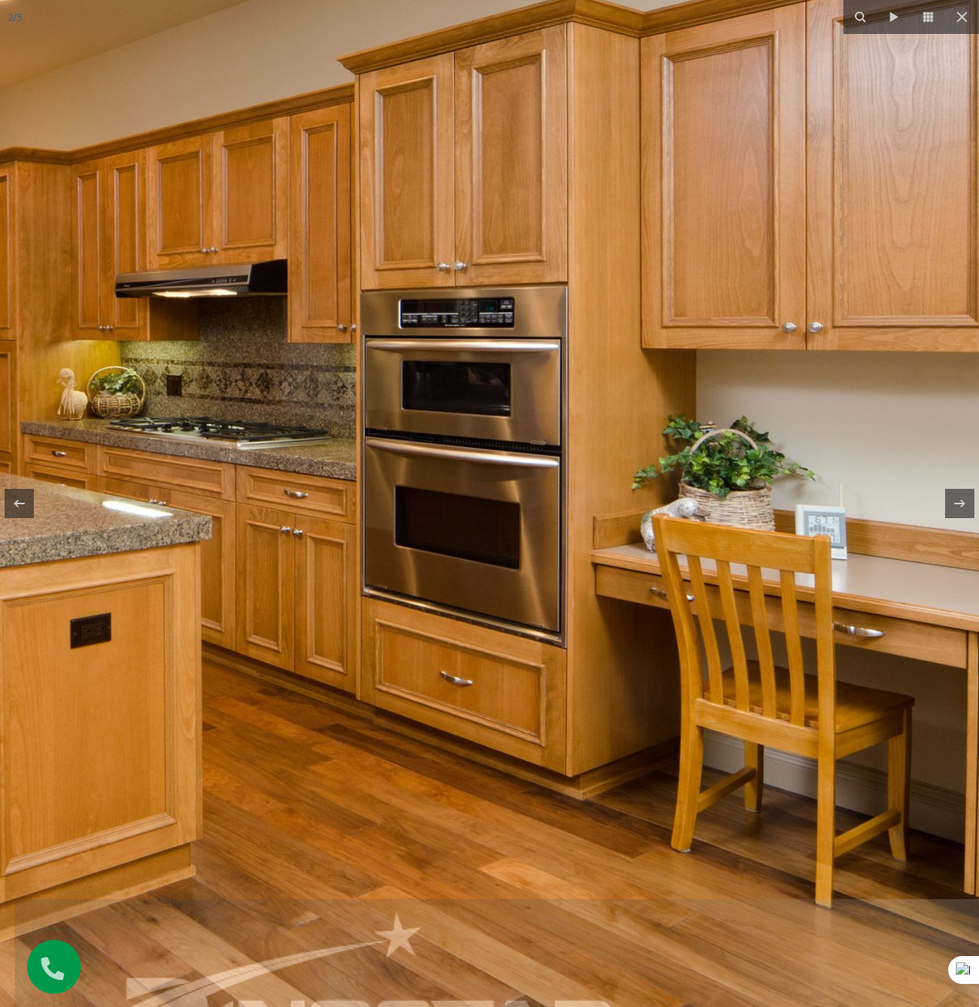
drag, startPoint x: 318, startPoint y: 502, endPoint x: 571, endPoint y: 504, distance: 253.7
click at [577, 503] on img at bounding box center [15, 427] width 1974 height 1308
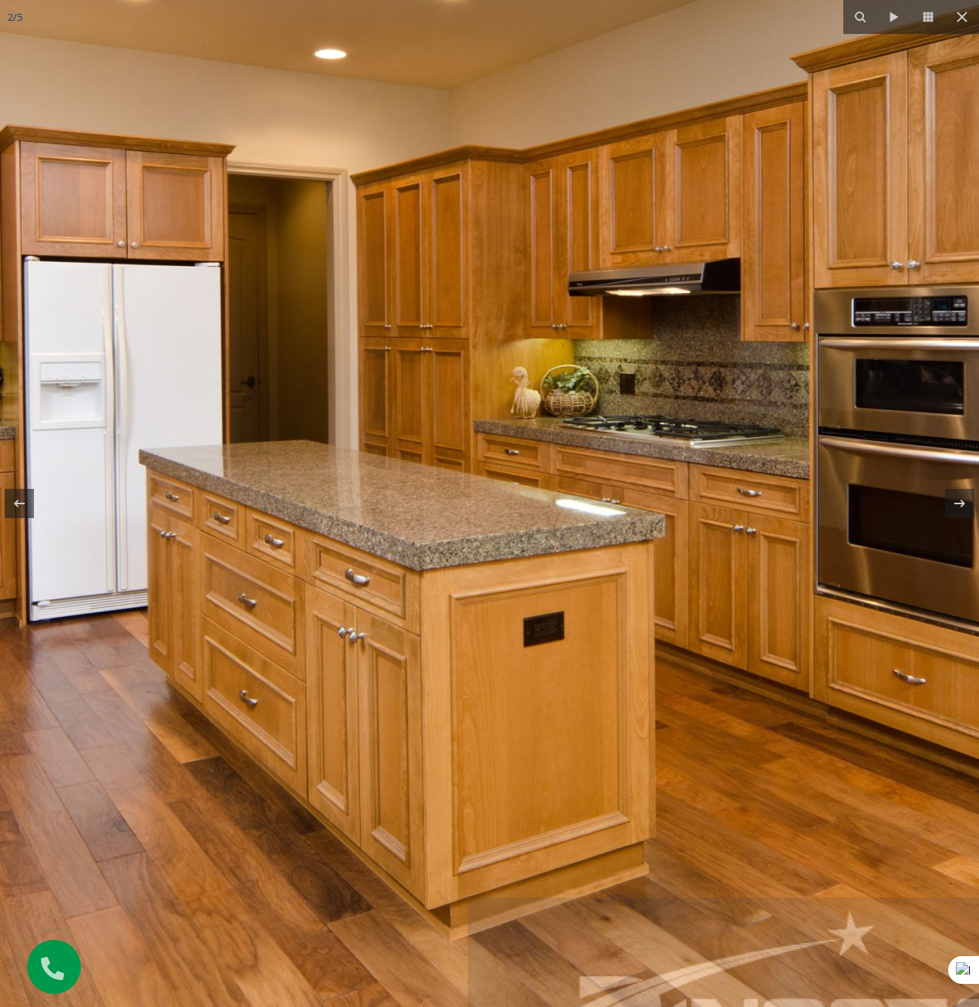
drag, startPoint x: 376, startPoint y: 504, endPoint x: 413, endPoint y: 501, distance: 37.9
click at [413, 501] on img at bounding box center [468, 426] width 1974 height 1308
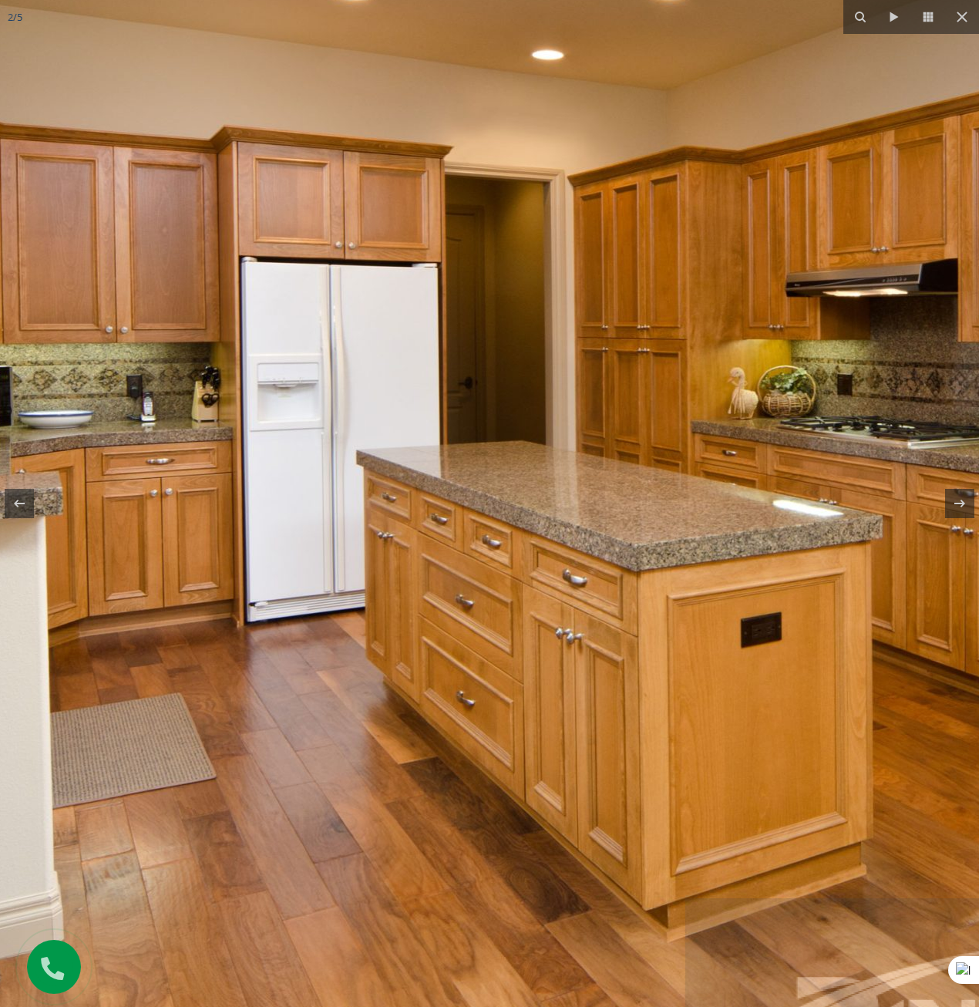
drag, startPoint x: 281, startPoint y: 500, endPoint x: 557, endPoint y: 501, distance: 275.3
click at [551, 501] on img at bounding box center [686, 427] width 1974 height 1308
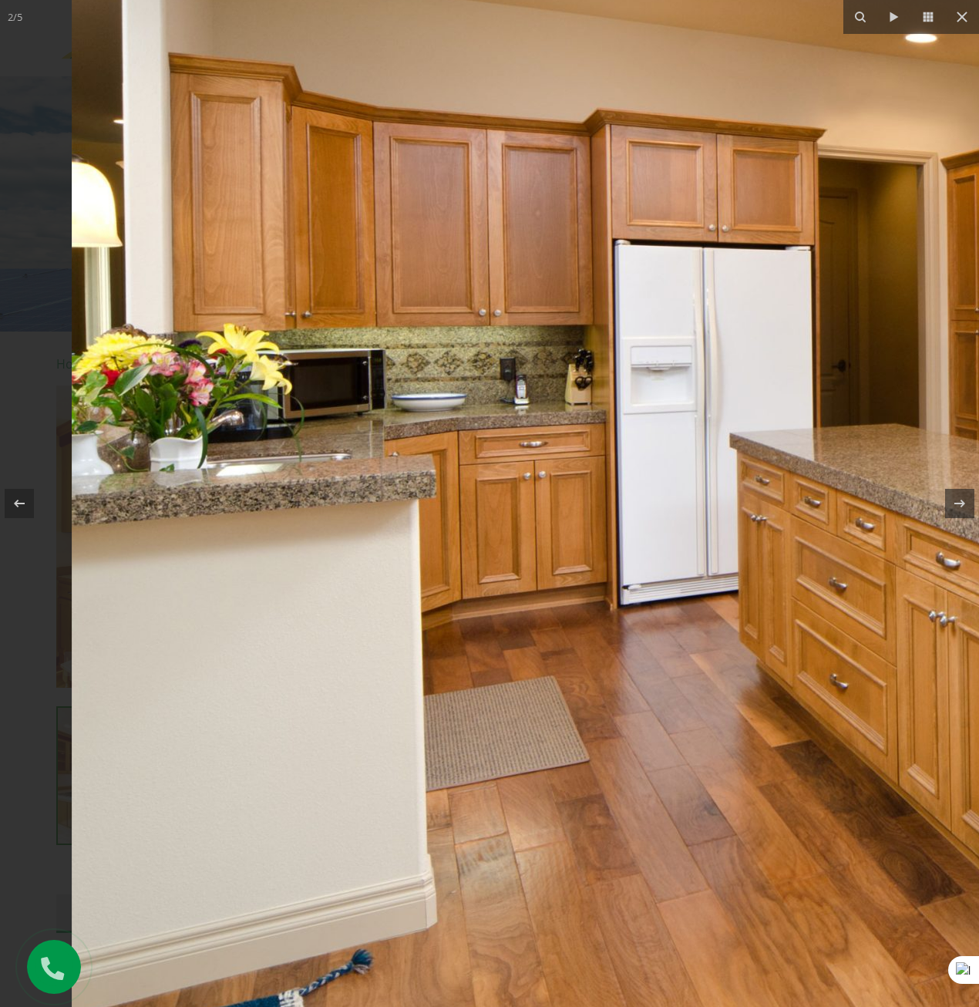
drag, startPoint x: 365, startPoint y: 516, endPoint x: 568, endPoint y: 497, distance: 203.7
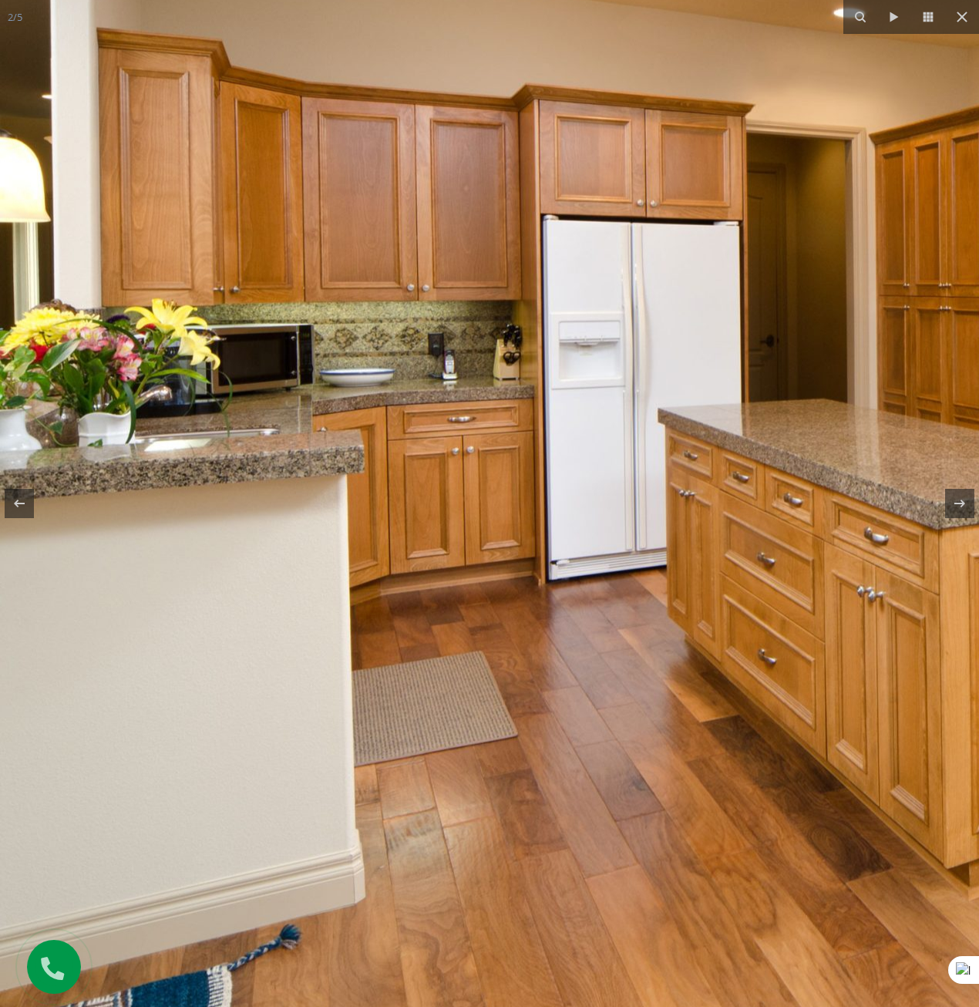
drag, startPoint x: 426, startPoint y: 596, endPoint x: 440, endPoint y: 399, distance: 197.9
click at [446, 424] on img at bounding box center [987, 385] width 1974 height 1308
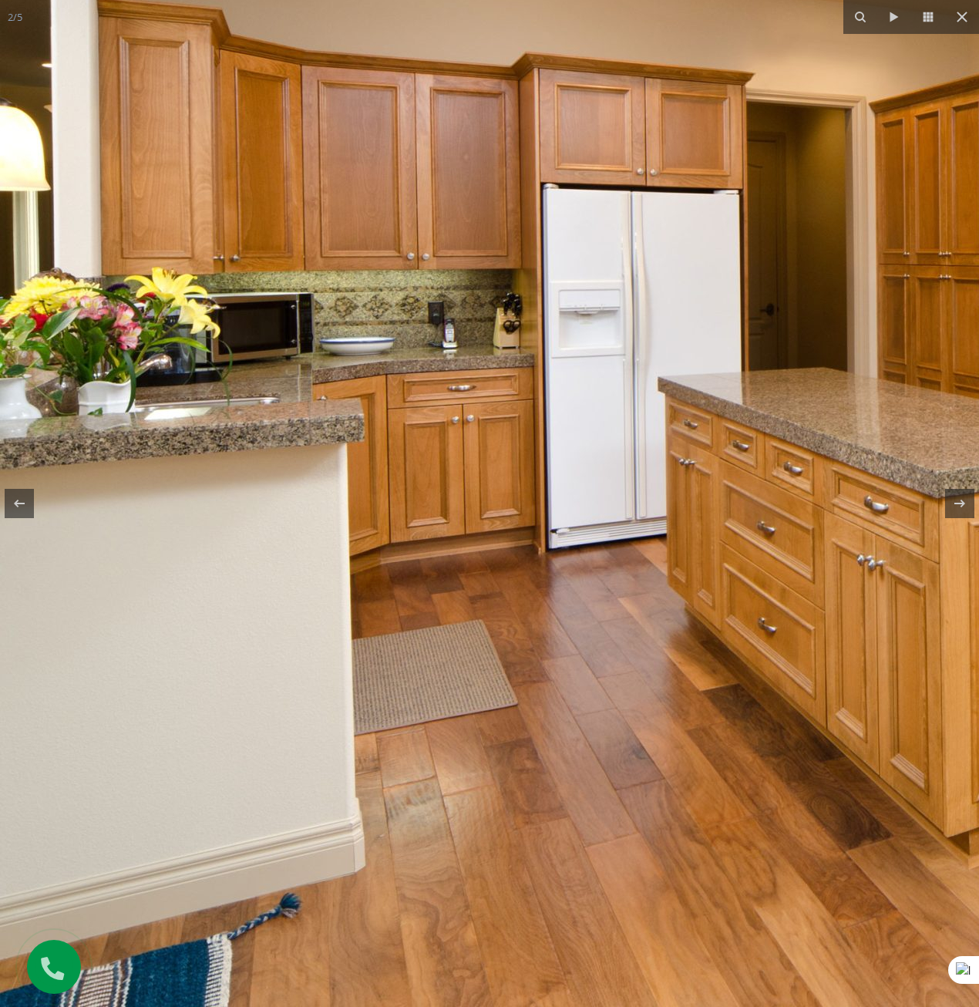
click at [598, 628] on img at bounding box center [987, 353] width 1974 height 1308
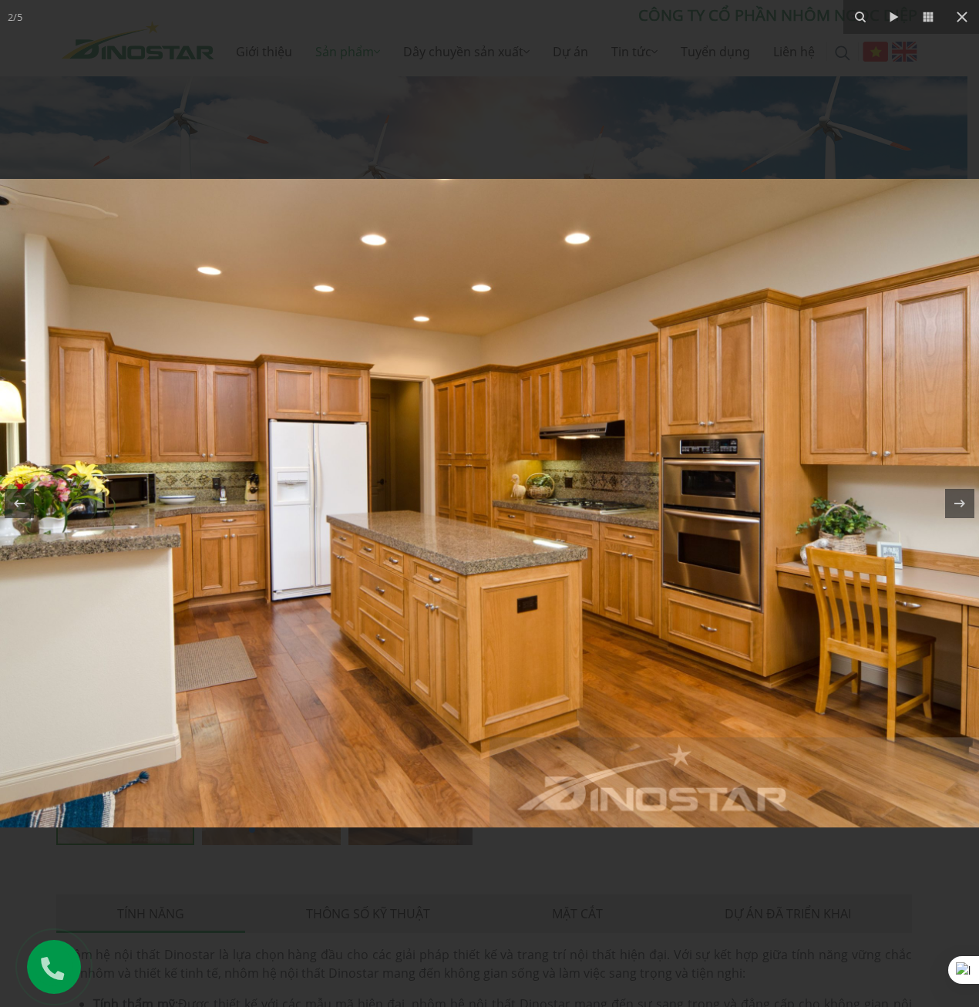
click at [598, 626] on img at bounding box center [489, 503] width 979 height 648
drag, startPoint x: 372, startPoint y: 615, endPoint x: 746, endPoint y: 574, distance: 377.0
click at [748, 574] on img at bounding box center [489, 503] width 979 height 648
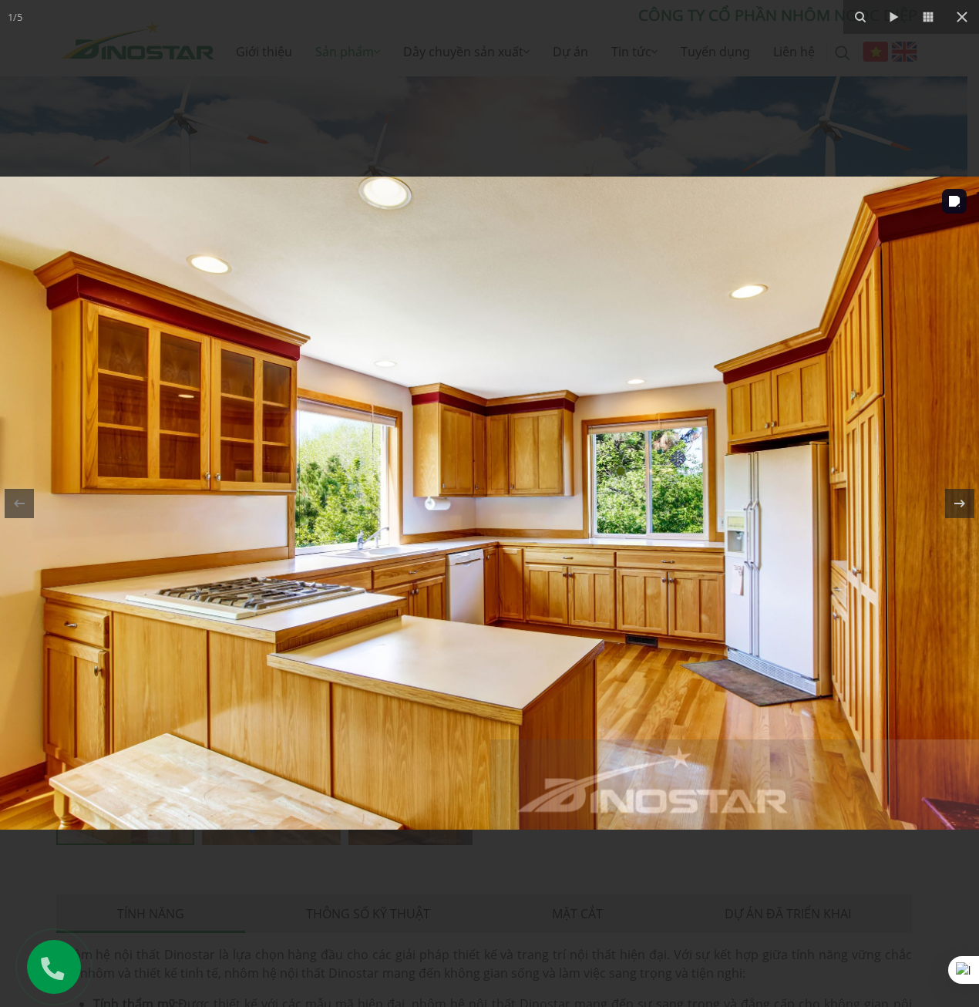
drag, startPoint x: 443, startPoint y: 584, endPoint x: 749, endPoint y: 543, distance: 308.8
click at [748, 543] on img at bounding box center [489, 503] width 979 height 653
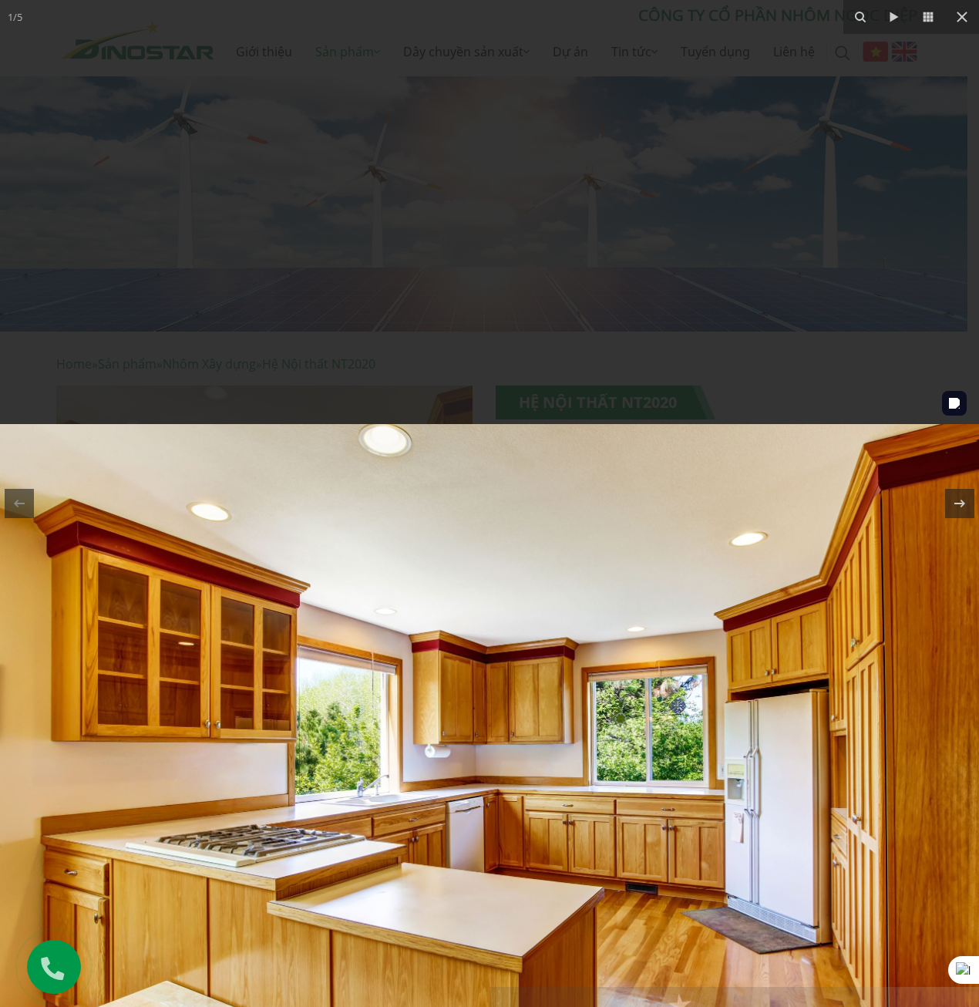
drag, startPoint x: 527, startPoint y: 405, endPoint x: 604, endPoint y: 699, distance: 303.5
click at [605, 706] on img at bounding box center [489, 750] width 979 height 653
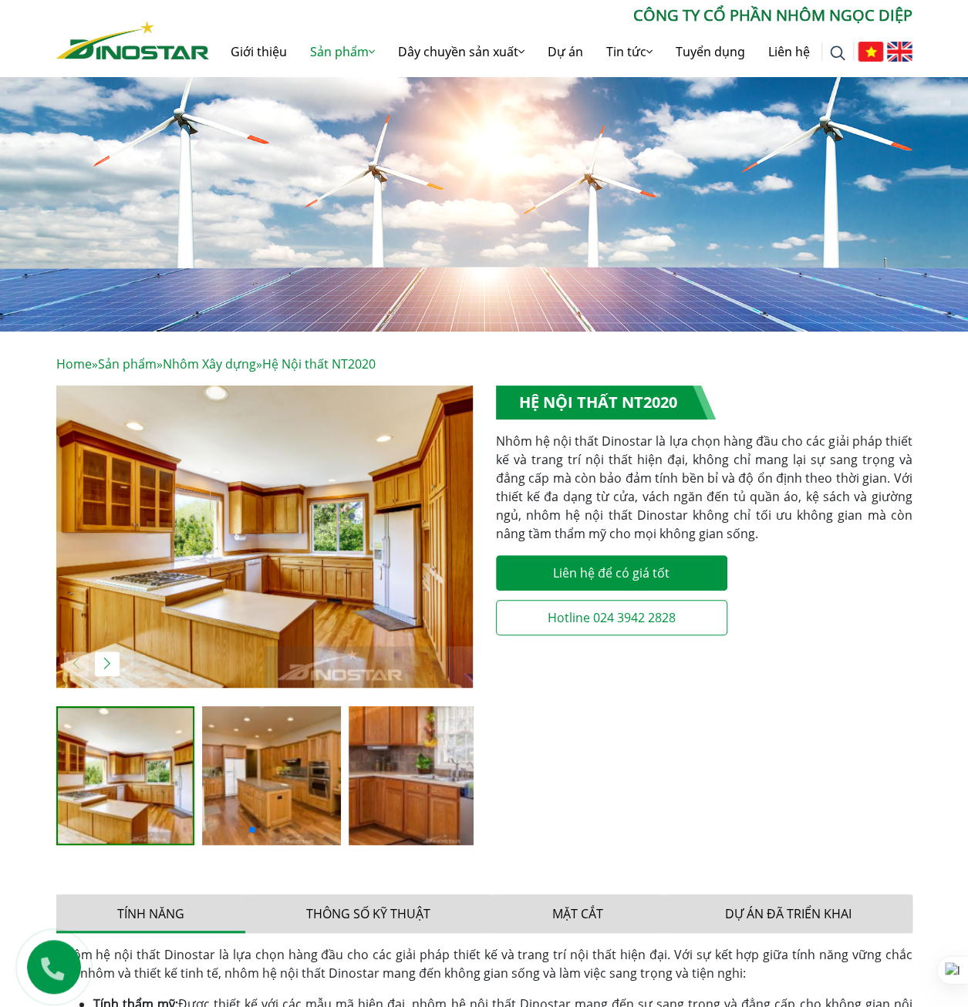
click at [599, 736] on div "**********" at bounding box center [704, 625] width 440 height 478
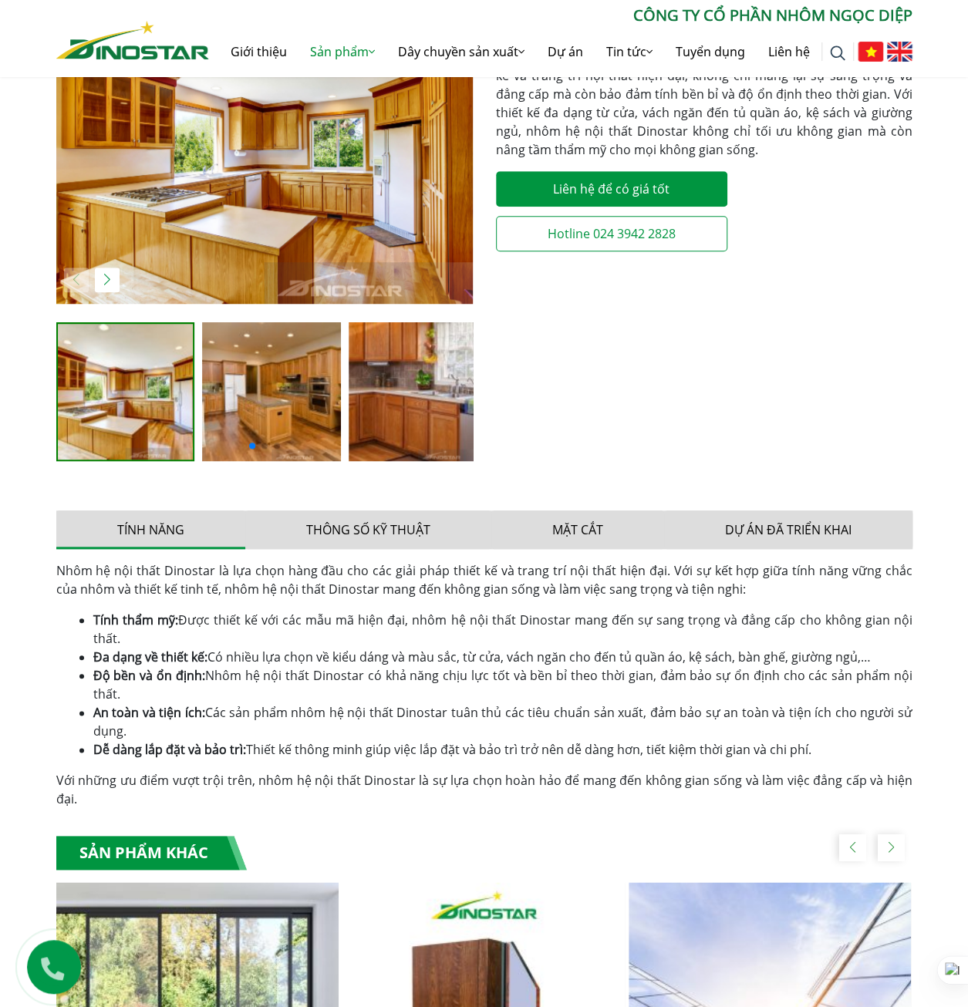
scroll to position [386, 0]
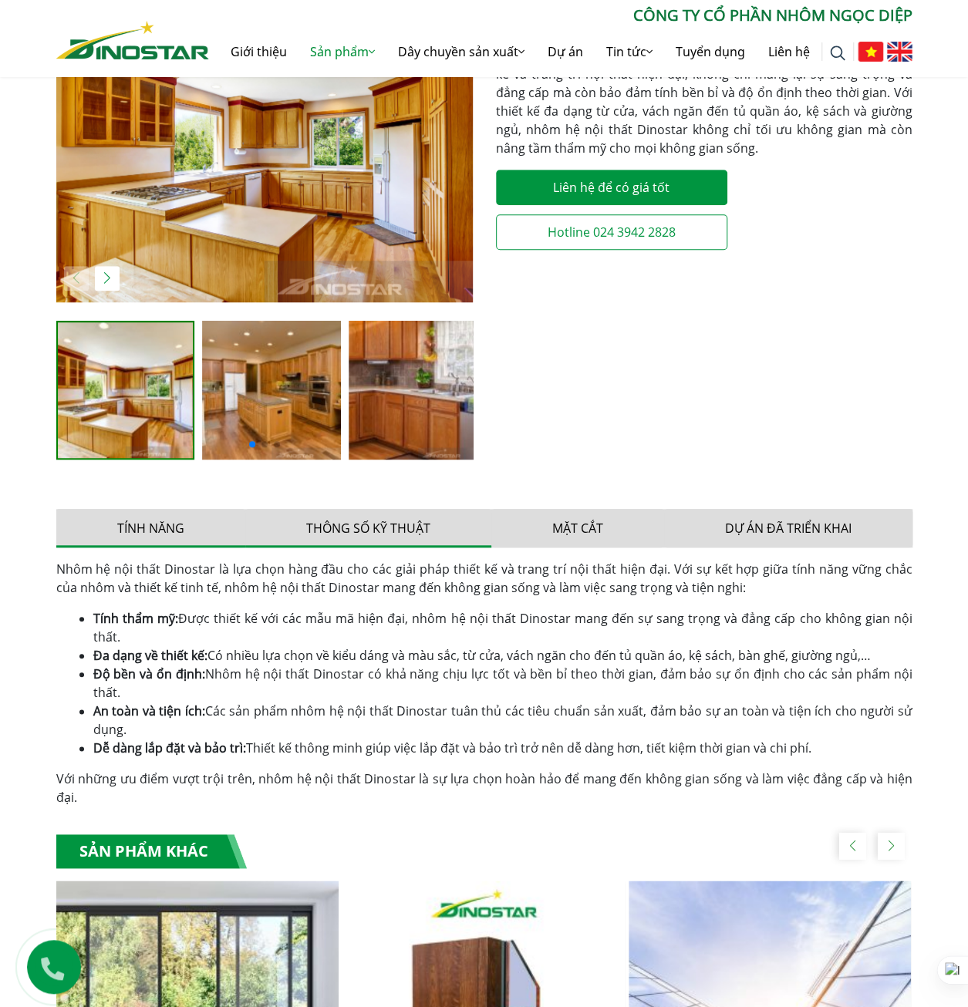
click at [344, 529] on button "Thông số kỹ thuật" at bounding box center [368, 528] width 246 height 39
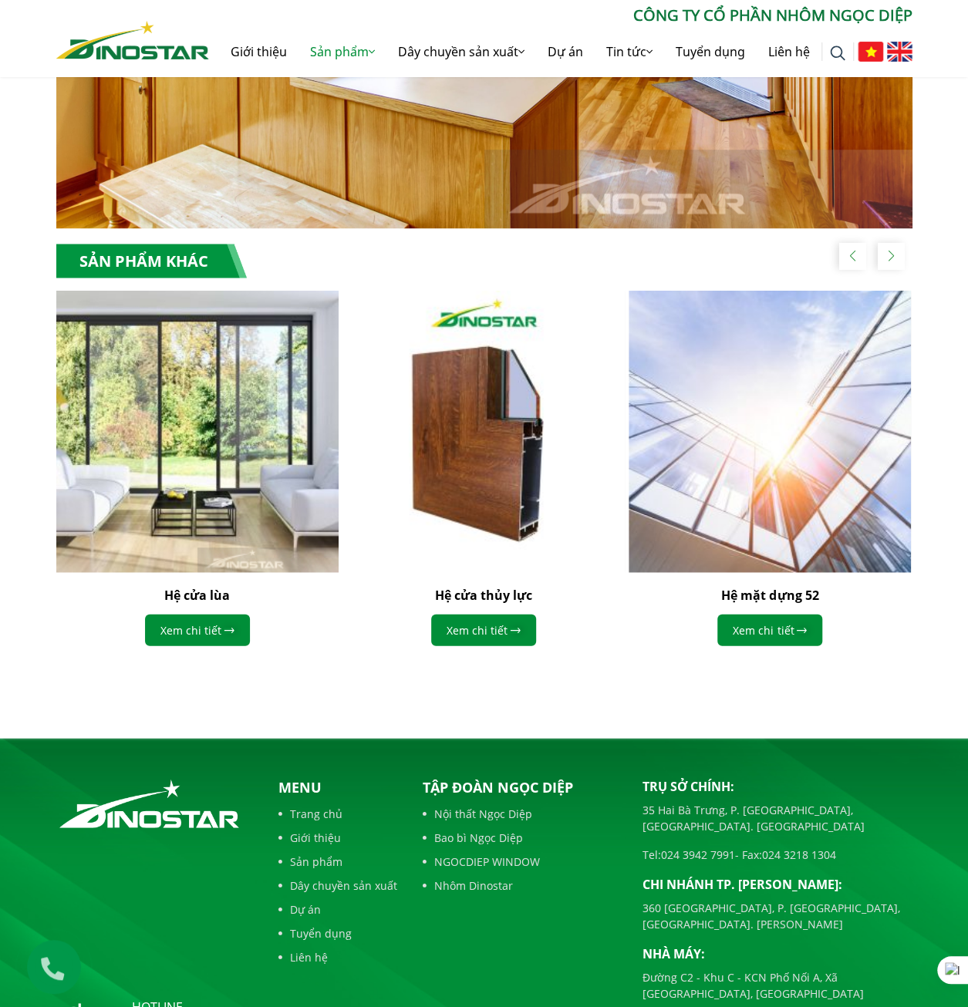
scroll to position [1311, 0]
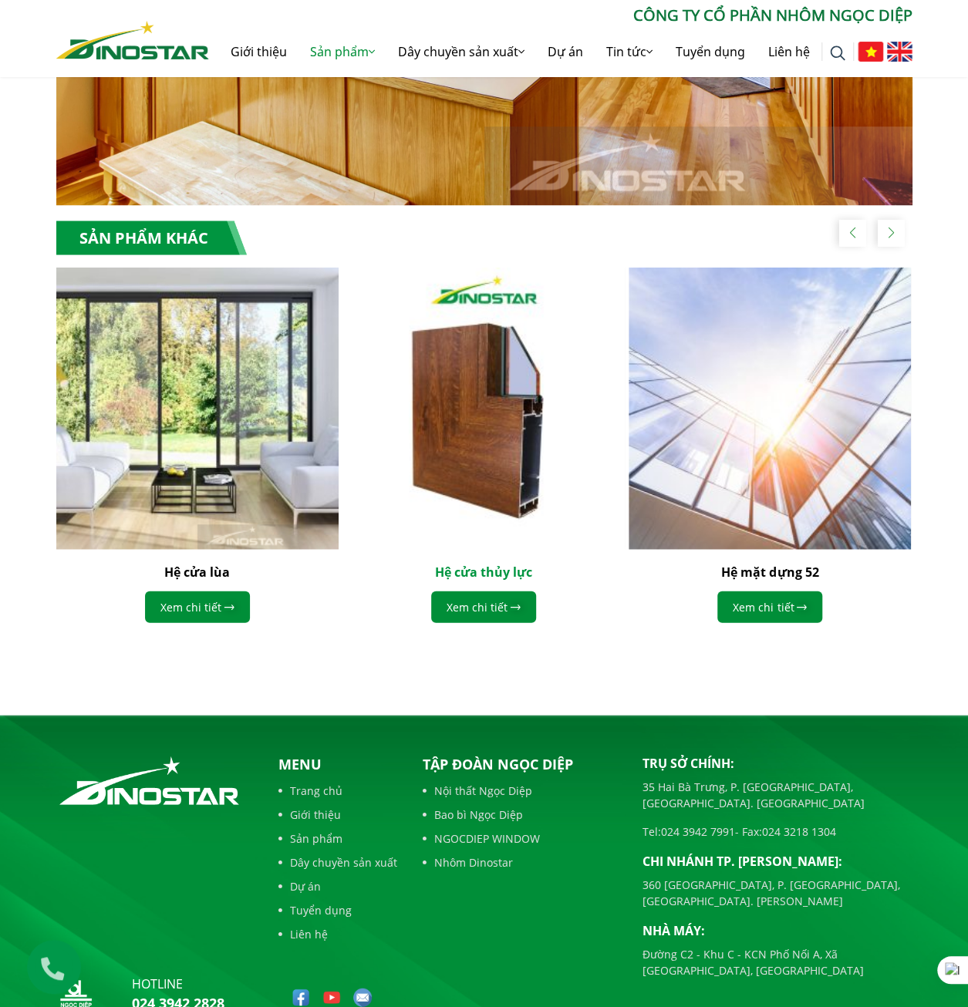
click at [493, 567] on link "Hệ cửa thủy lực" at bounding box center [483, 571] width 97 height 17
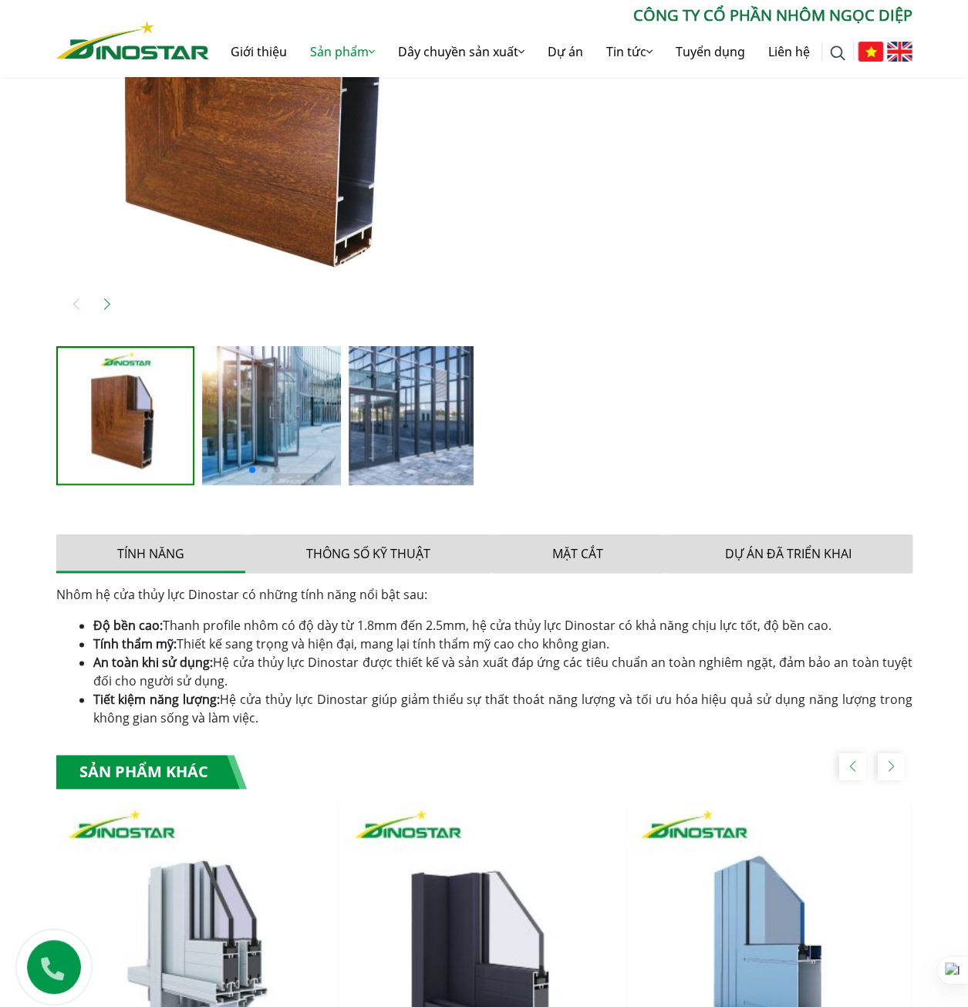
scroll to position [771, 0]
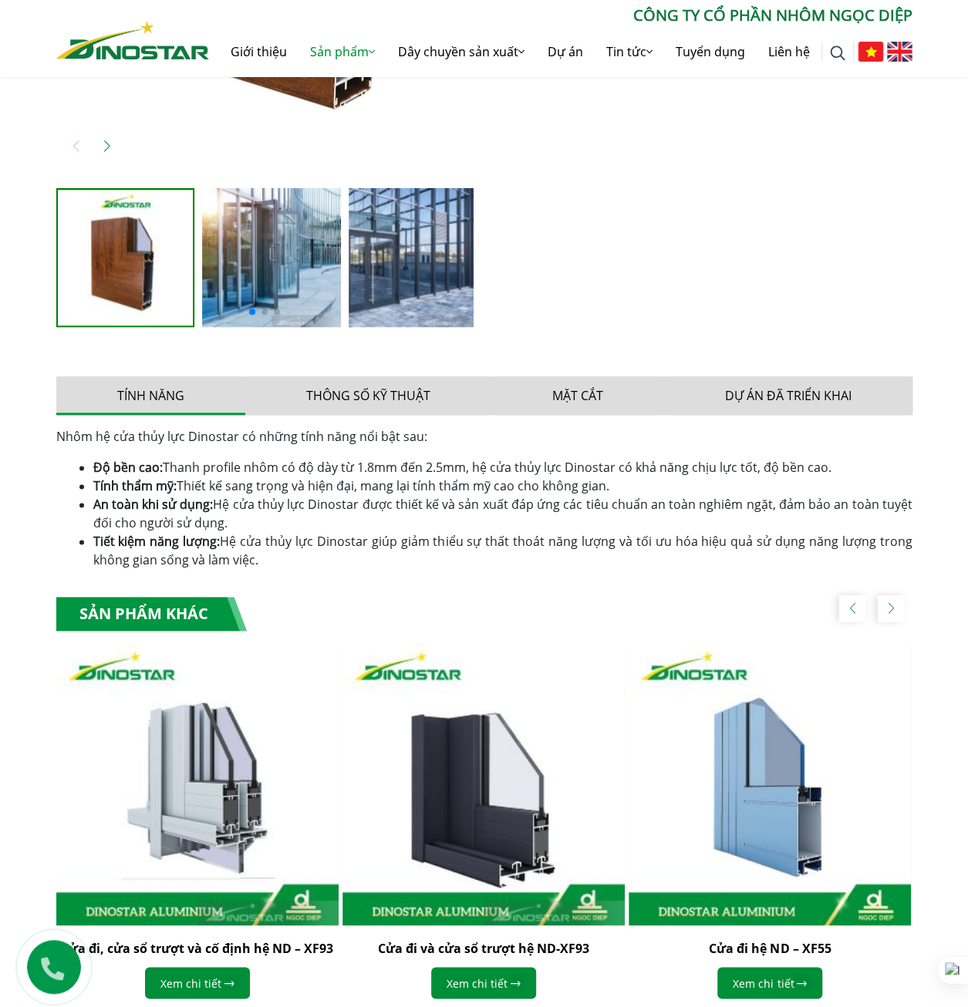
click at [254, 251] on img at bounding box center [271, 257] width 139 height 139
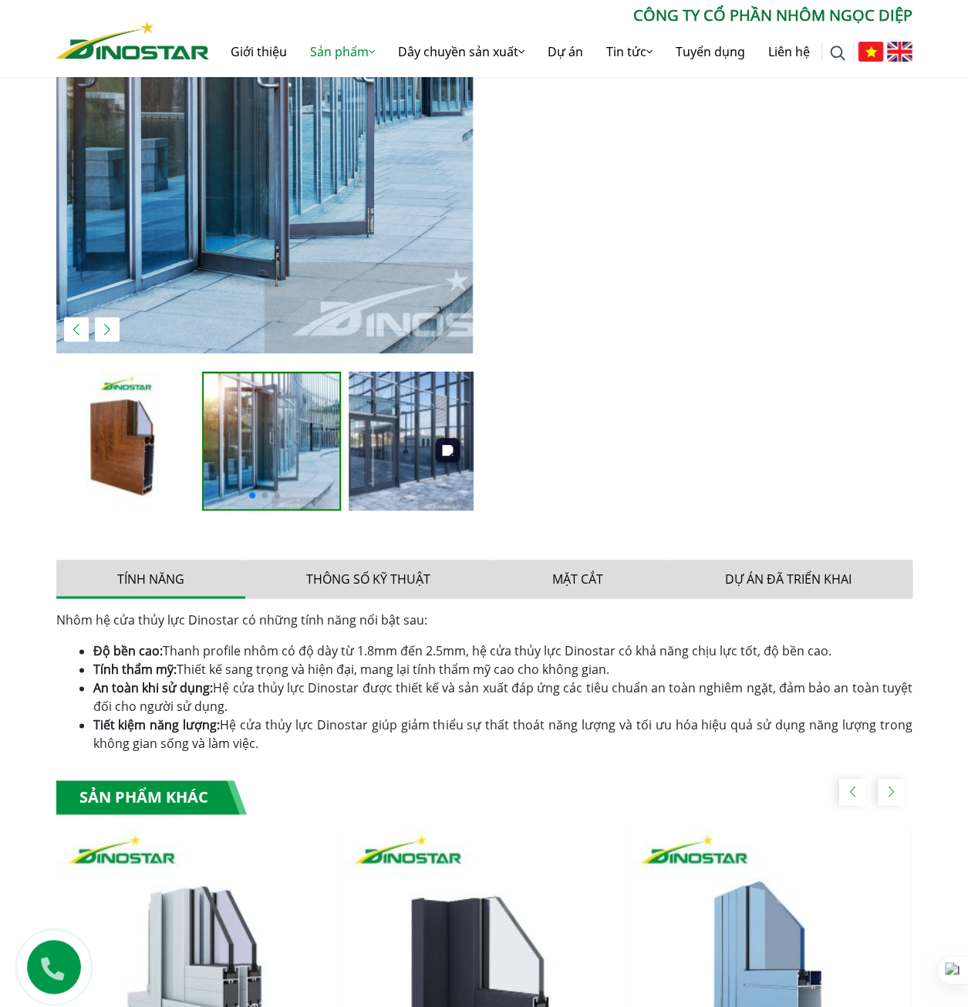
scroll to position [463, 0]
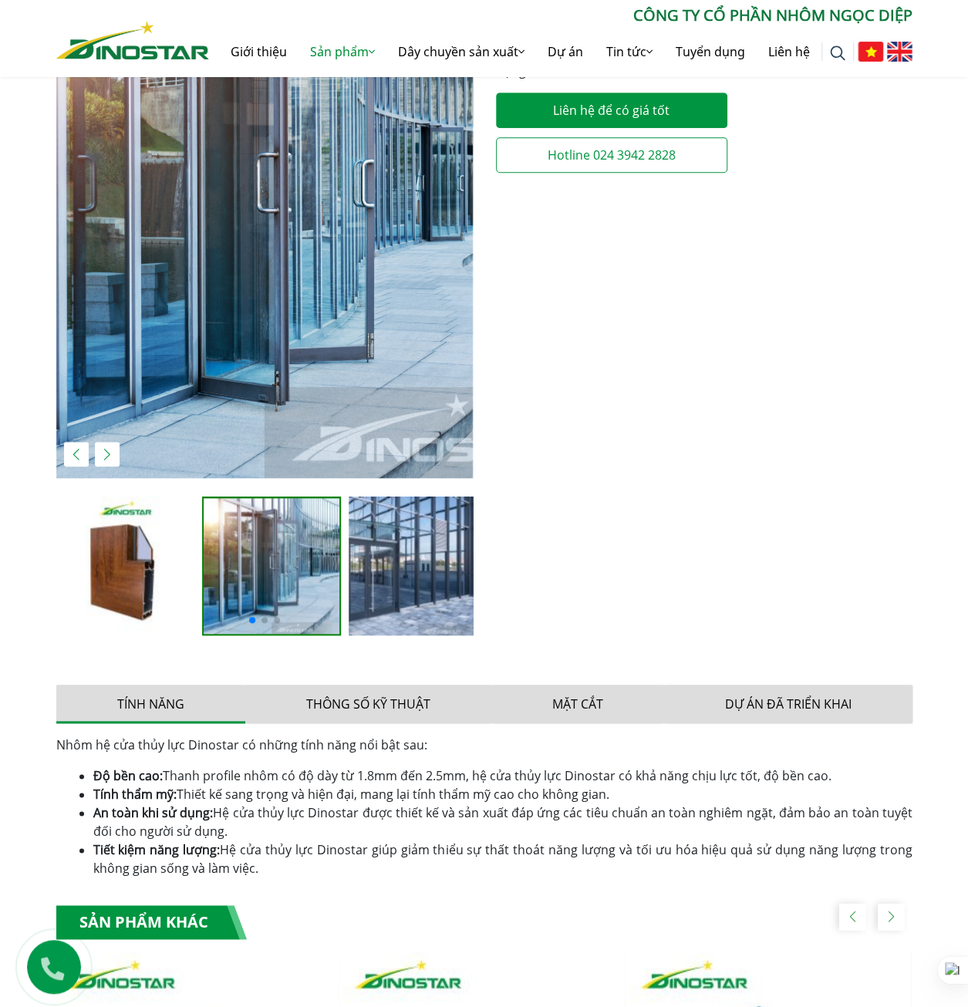
click at [416, 553] on img at bounding box center [418, 566] width 139 height 139
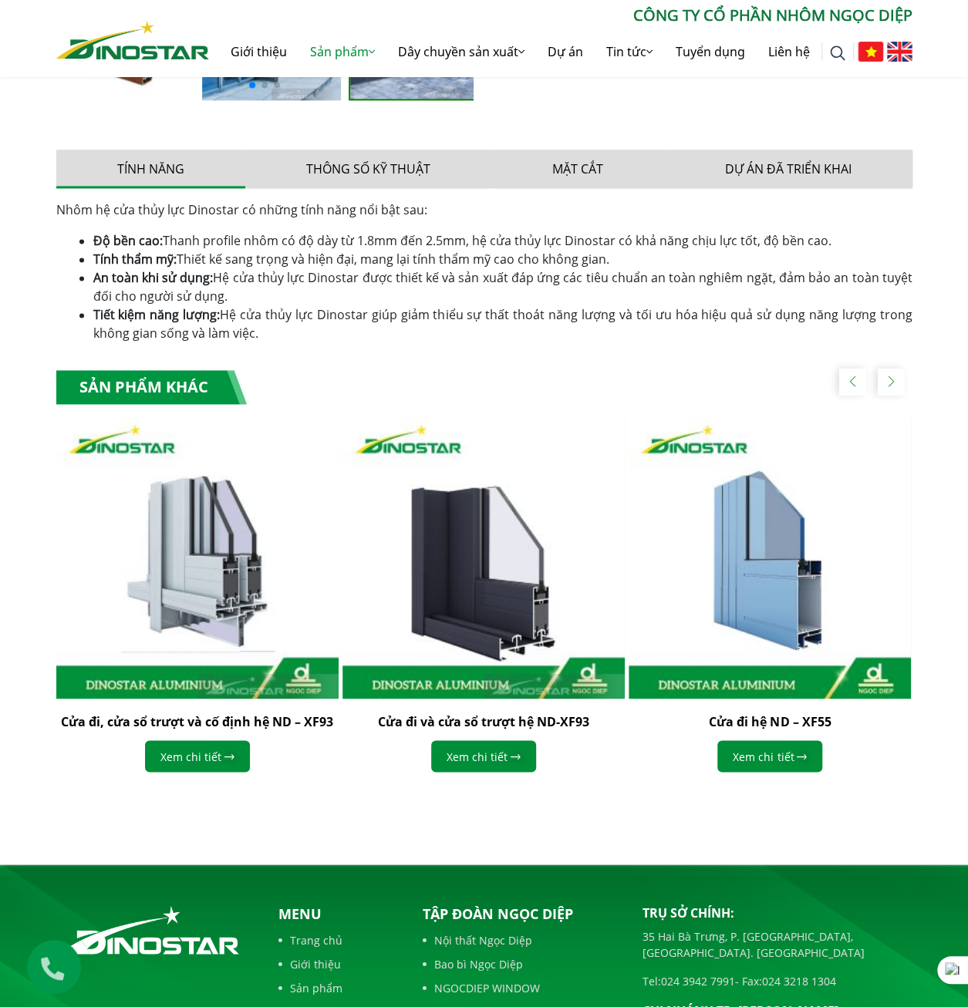
scroll to position [1080, 0]
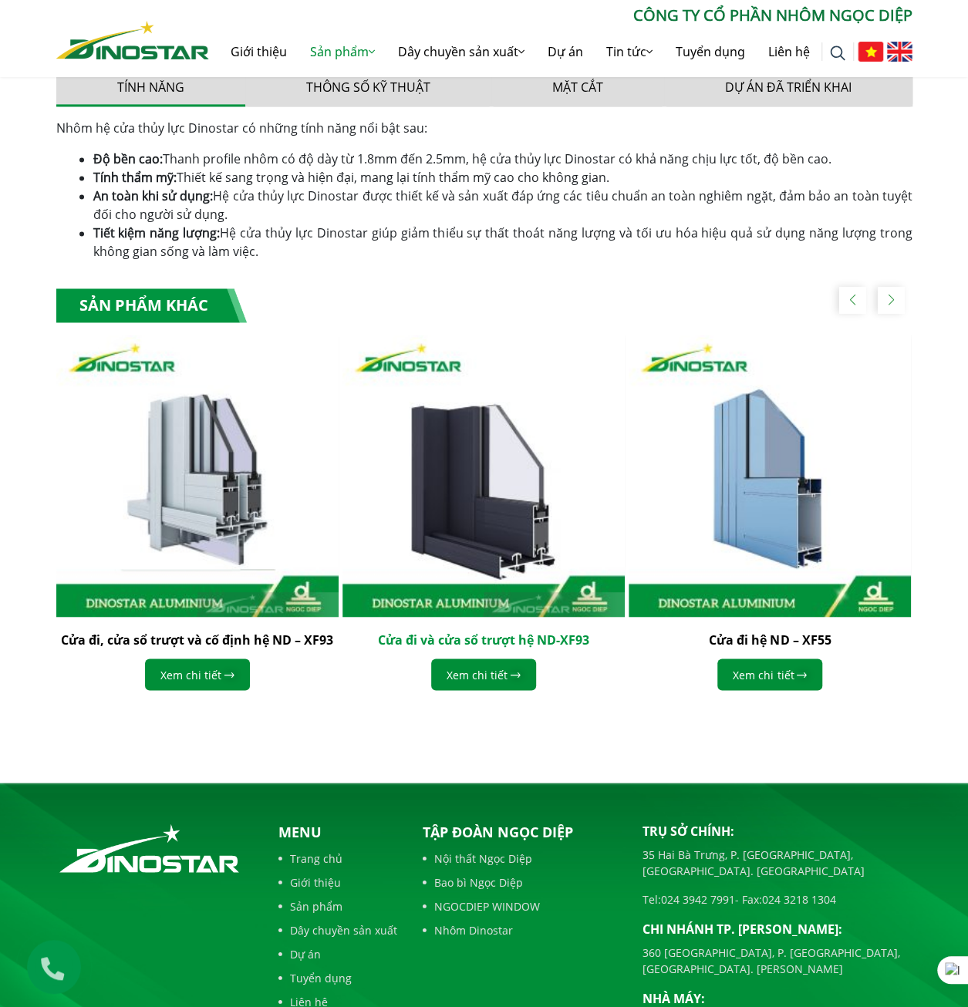
click at [554, 644] on link "Cửa đi và cửa sổ trượt hệ ND-XF93" at bounding box center [483, 639] width 211 height 17
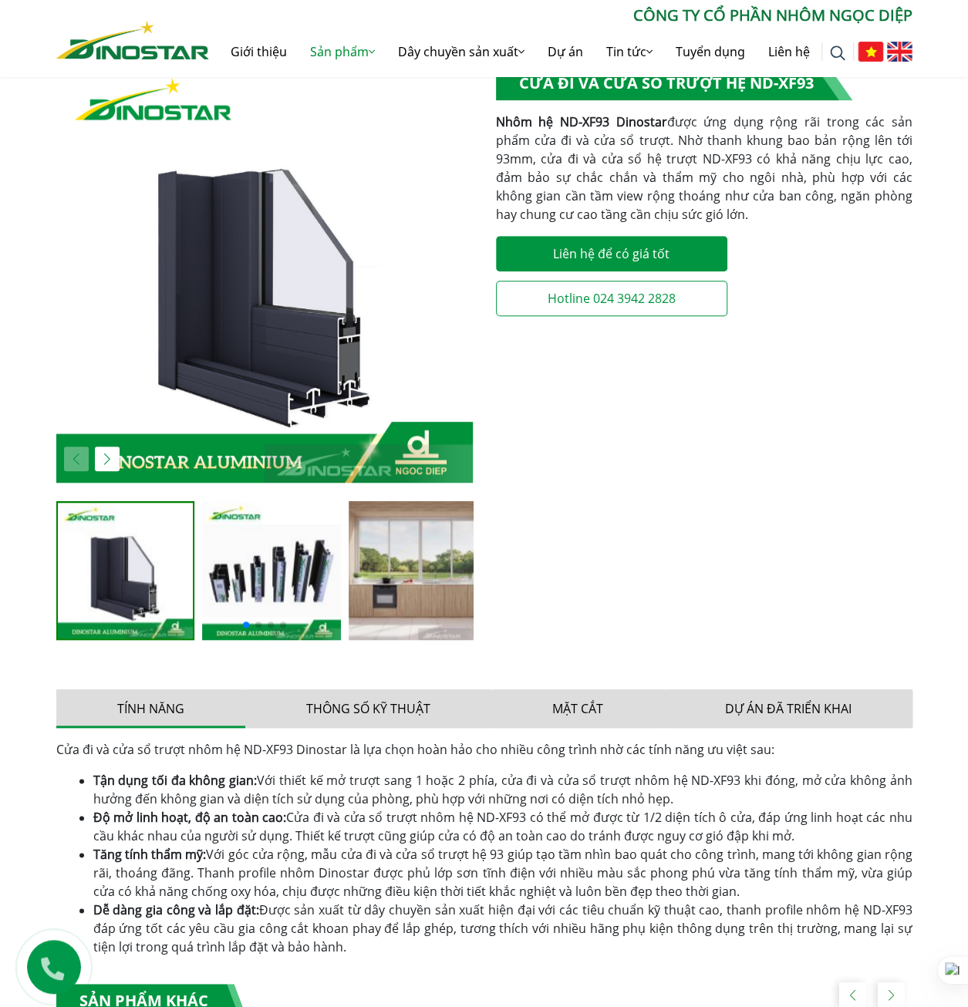
scroll to position [463, 0]
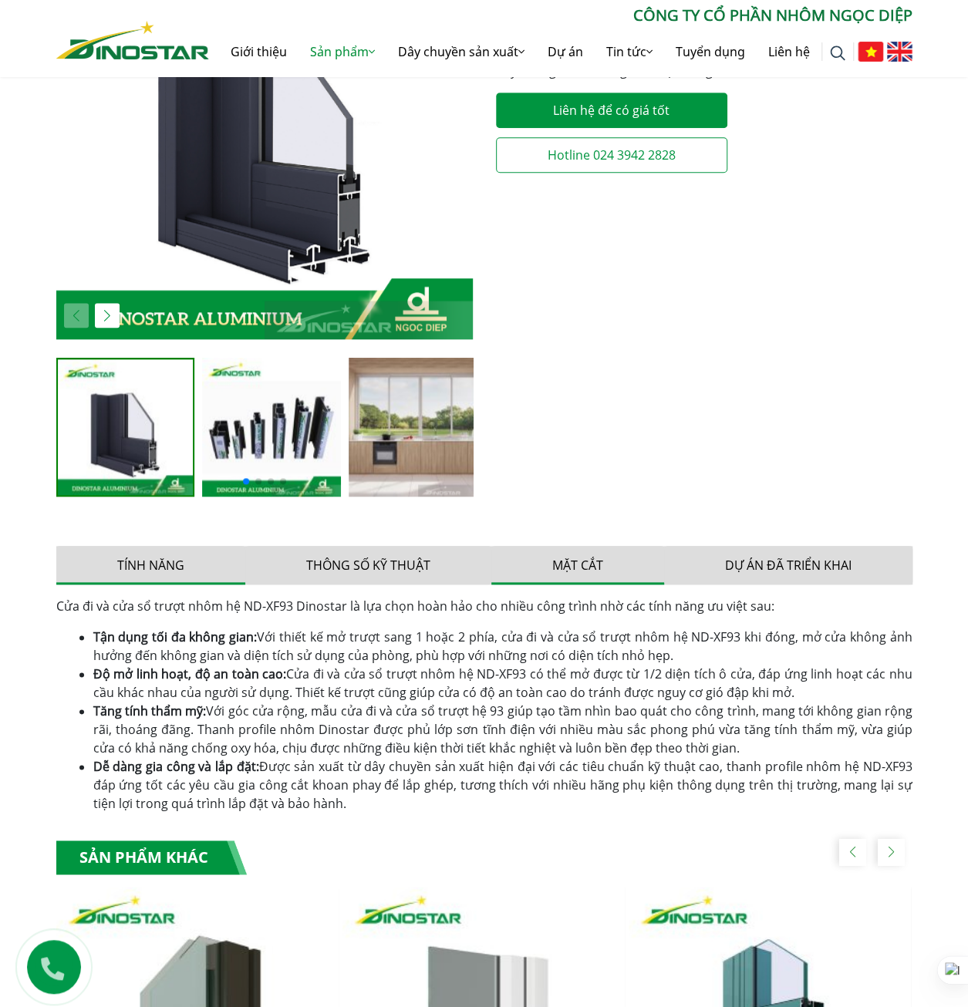
click at [567, 568] on button "Mặt cắt" at bounding box center [577, 565] width 173 height 39
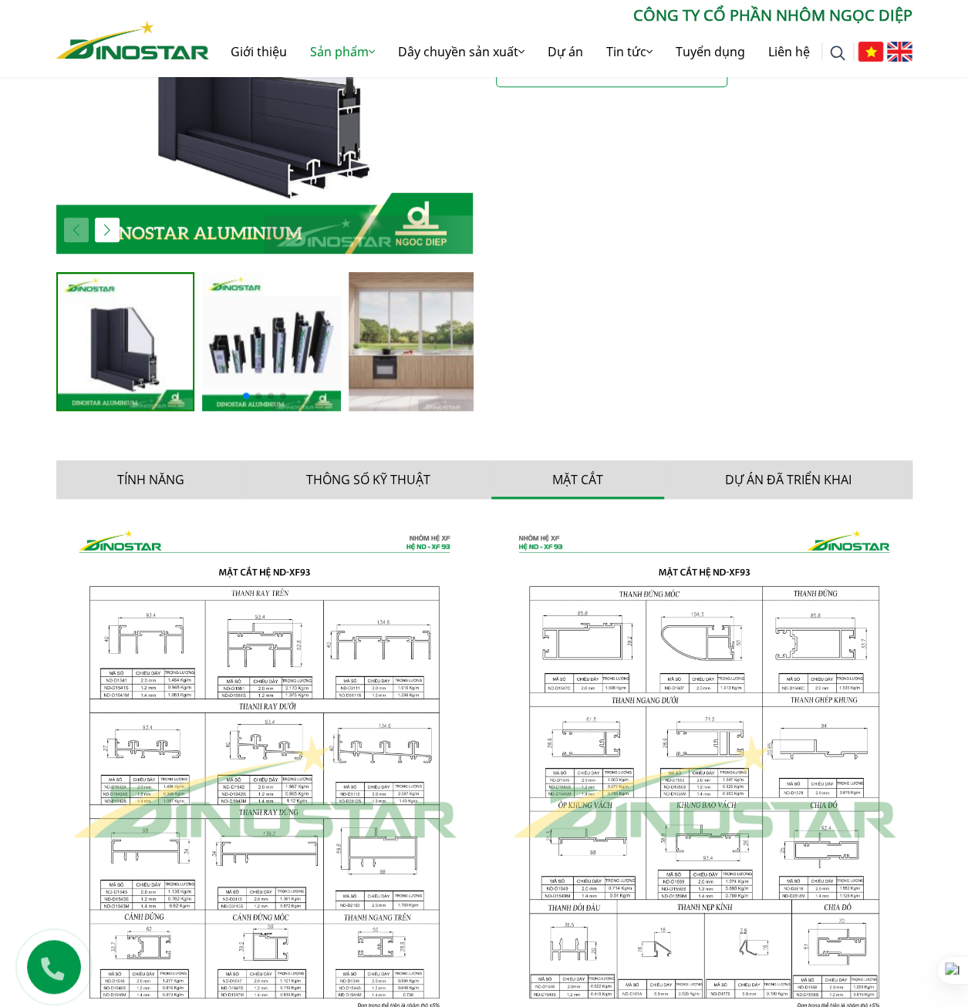
scroll to position [694, 0]
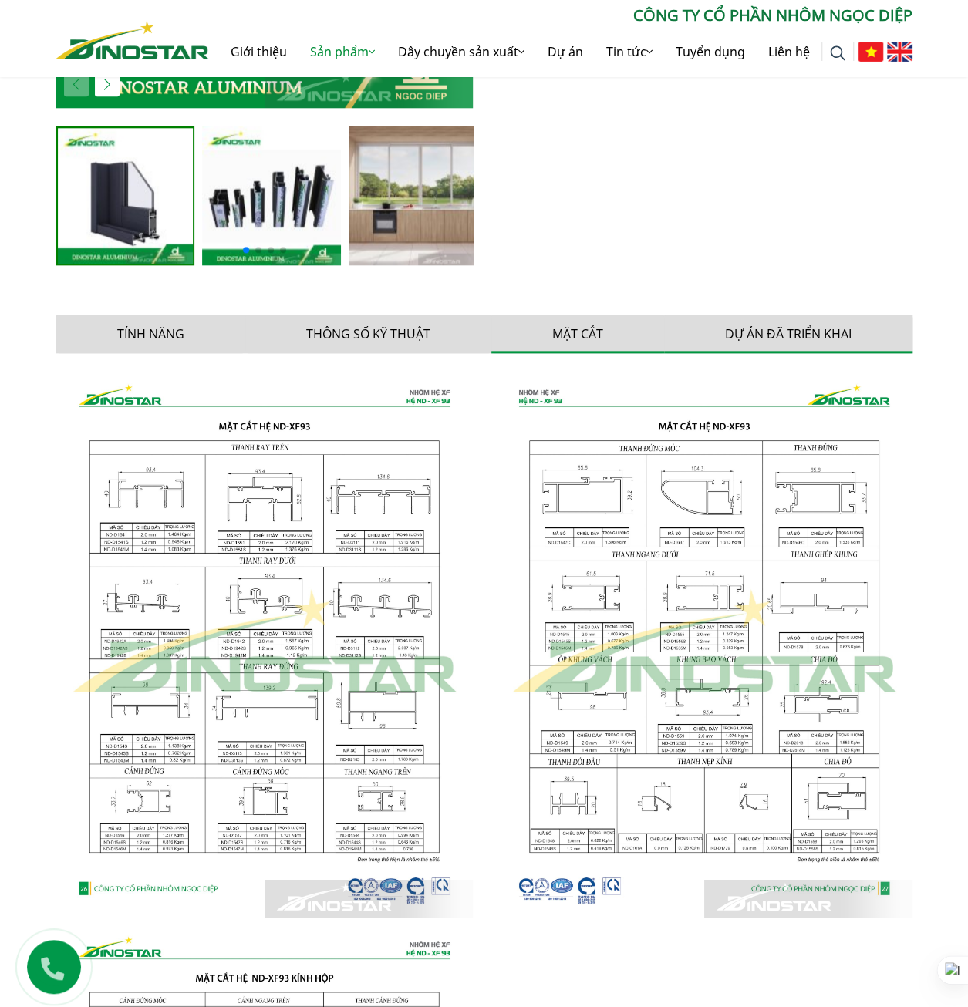
click at [750, 325] on button "Dự án đã triển khai" at bounding box center [788, 334] width 248 height 39
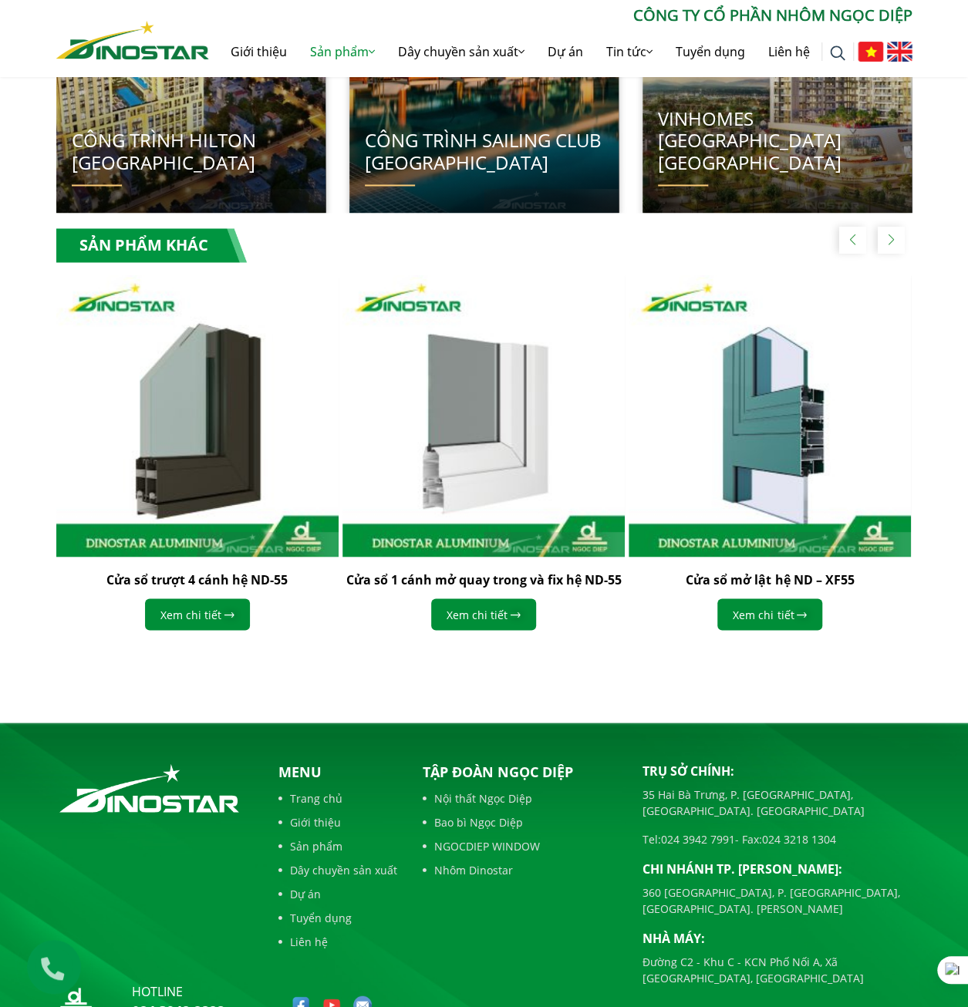
scroll to position [1251, 0]
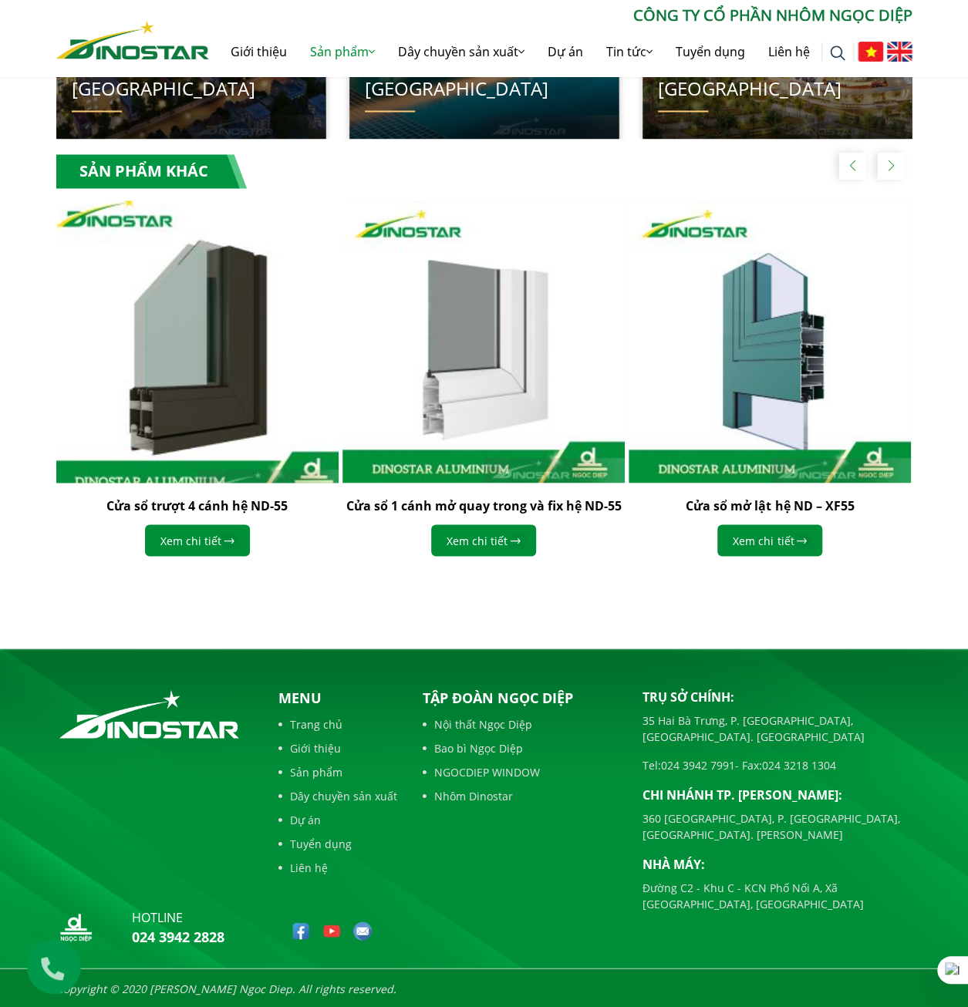
click at [218, 356] on img "1 / 5" at bounding box center [197, 342] width 311 height 311
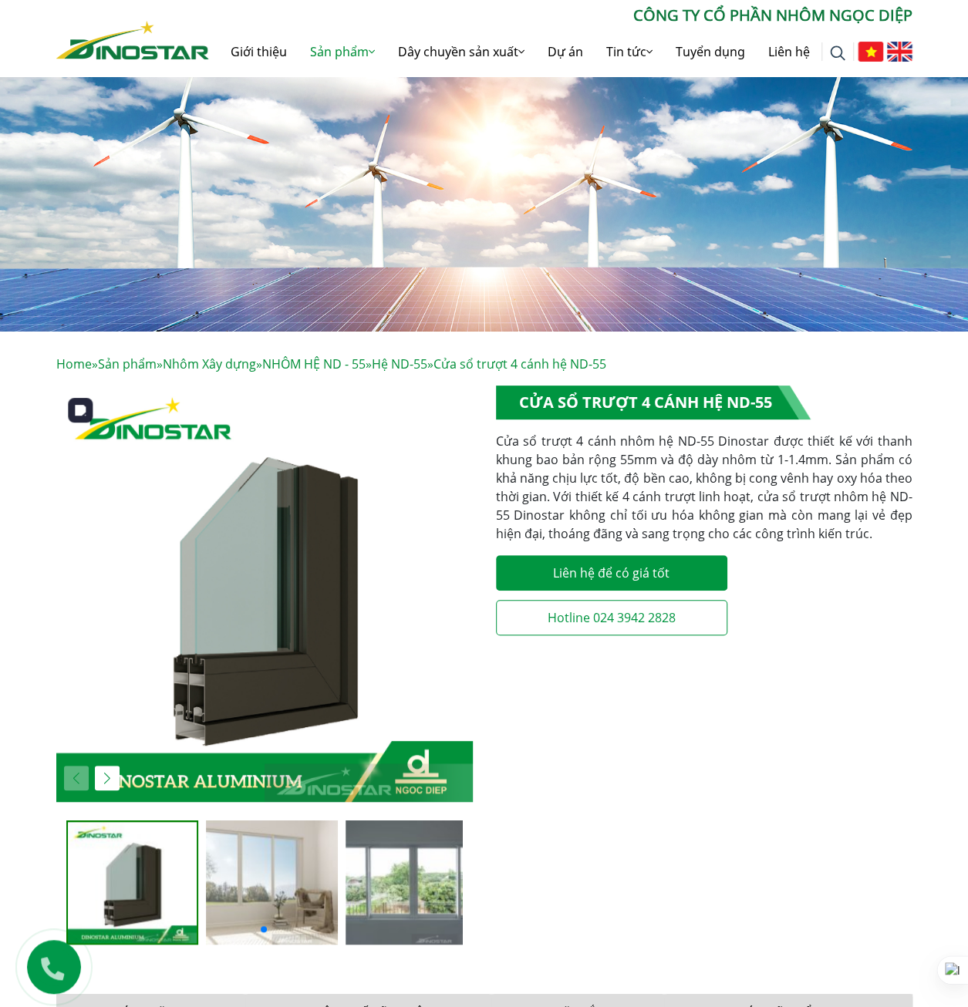
click at [195, 710] on img "1 / 3" at bounding box center [264, 594] width 416 height 416
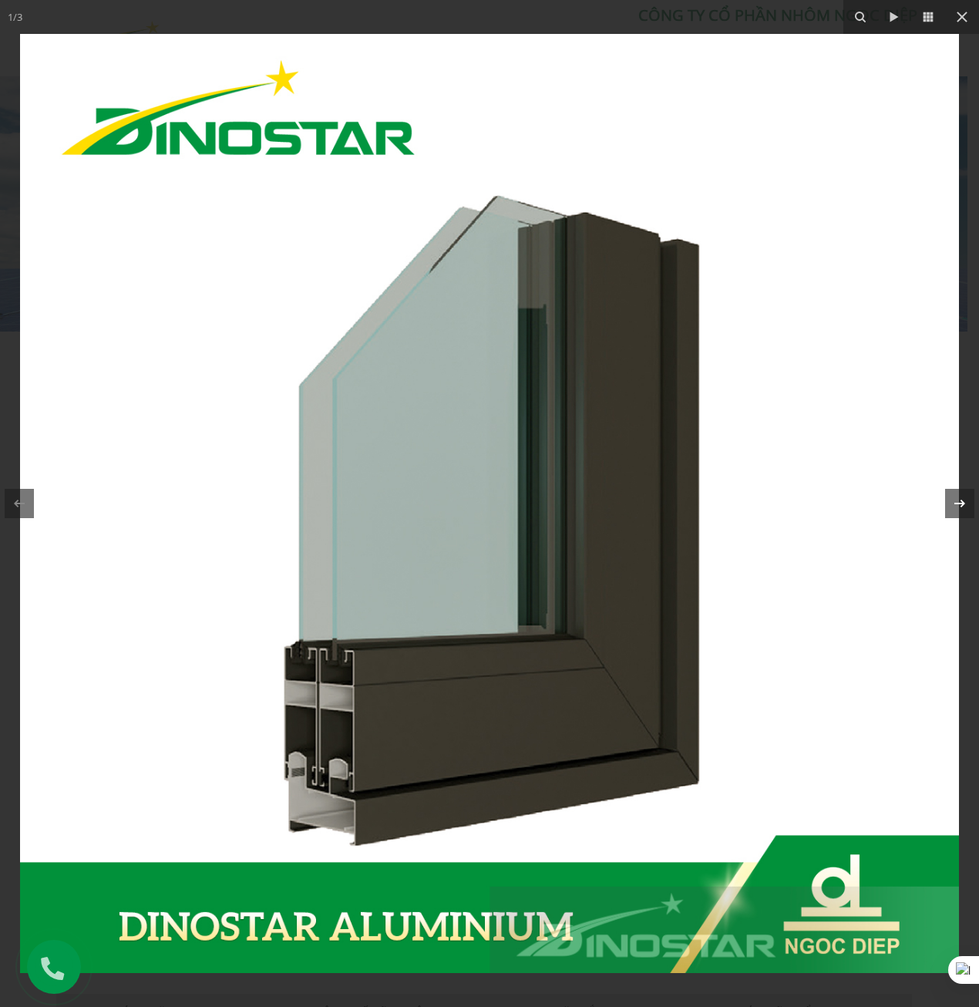
click at [955, 504] on icon at bounding box center [960, 504] width 11 height 8
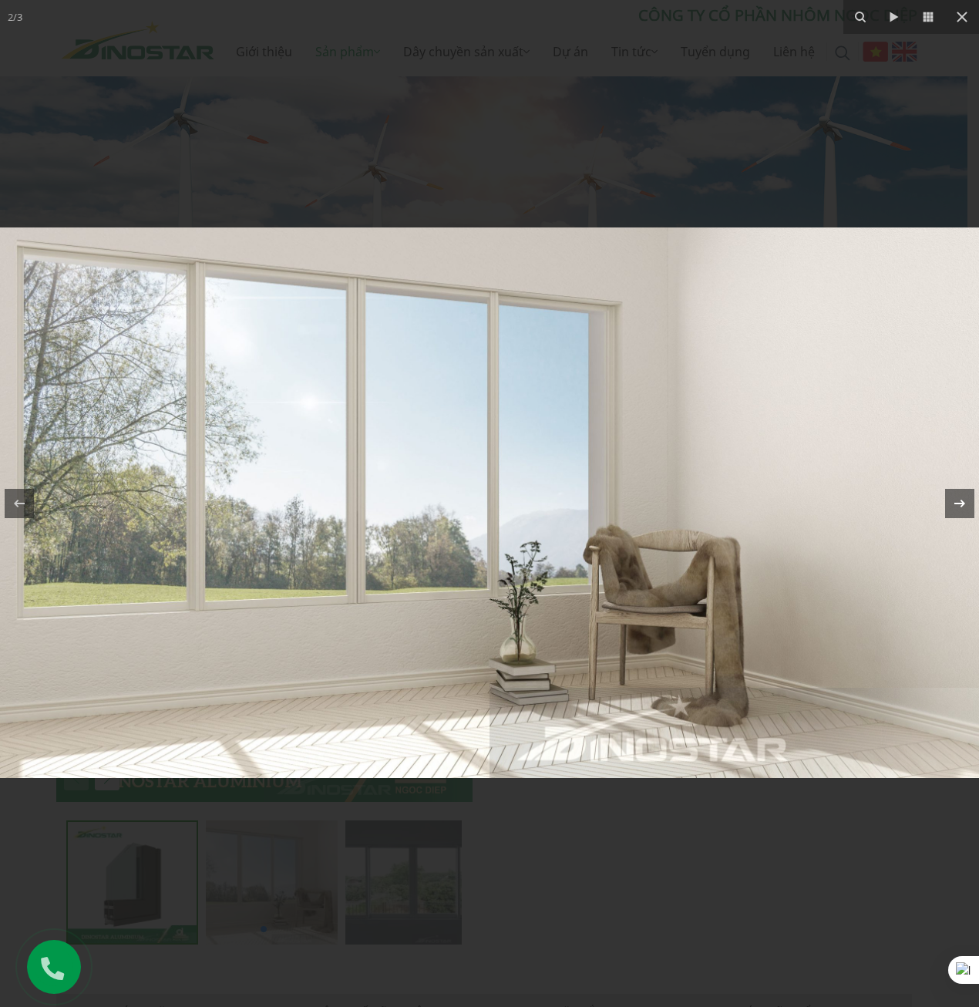
click at [955, 504] on icon at bounding box center [960, 504] width 11 height 8
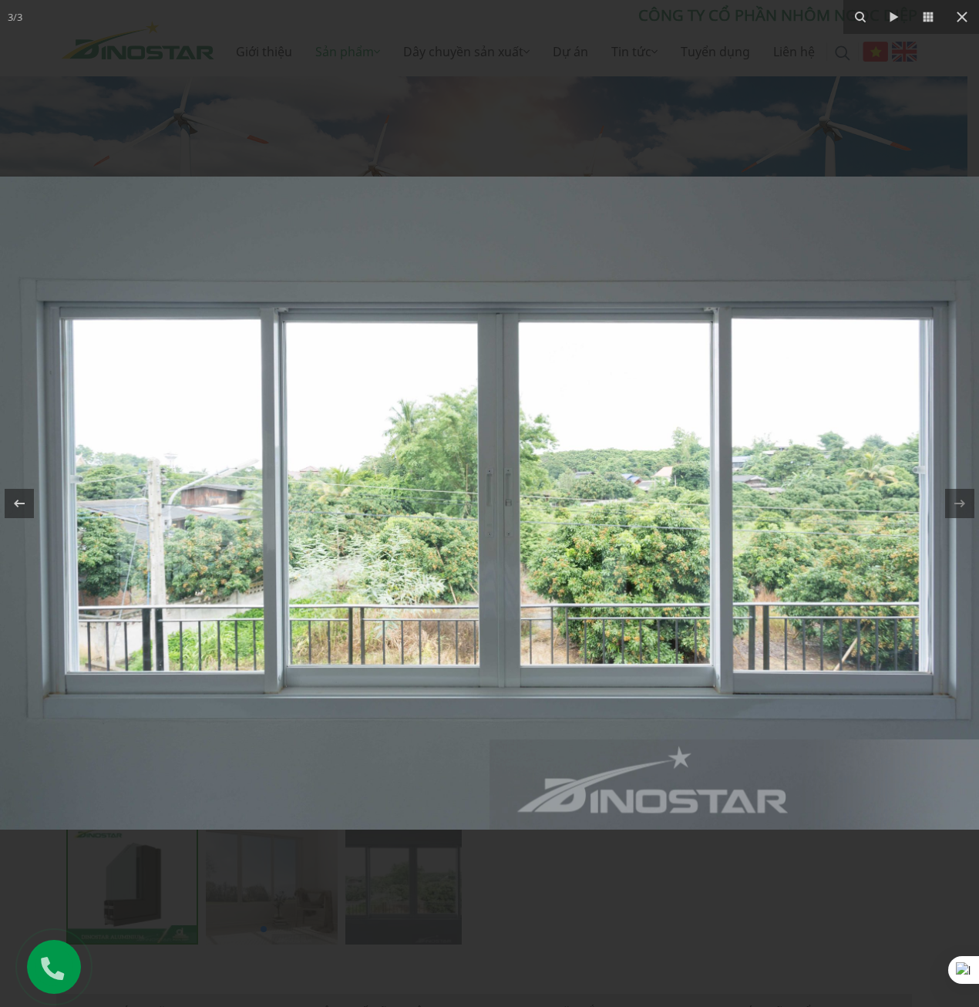
click at [598, 98] on div at bounding box center [489, 503] width 979 height 1007
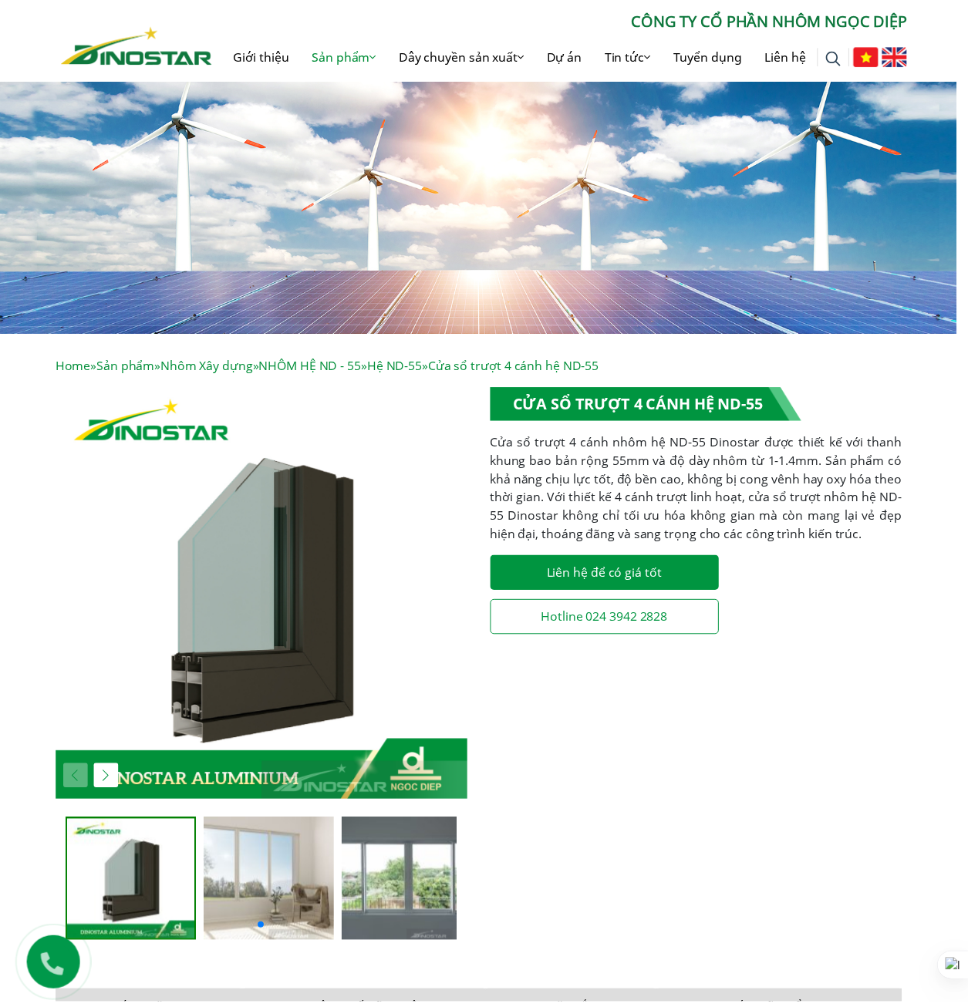
scroll to position [0, 848]
